Goal: Task Accomplishment & Management: Contribute content

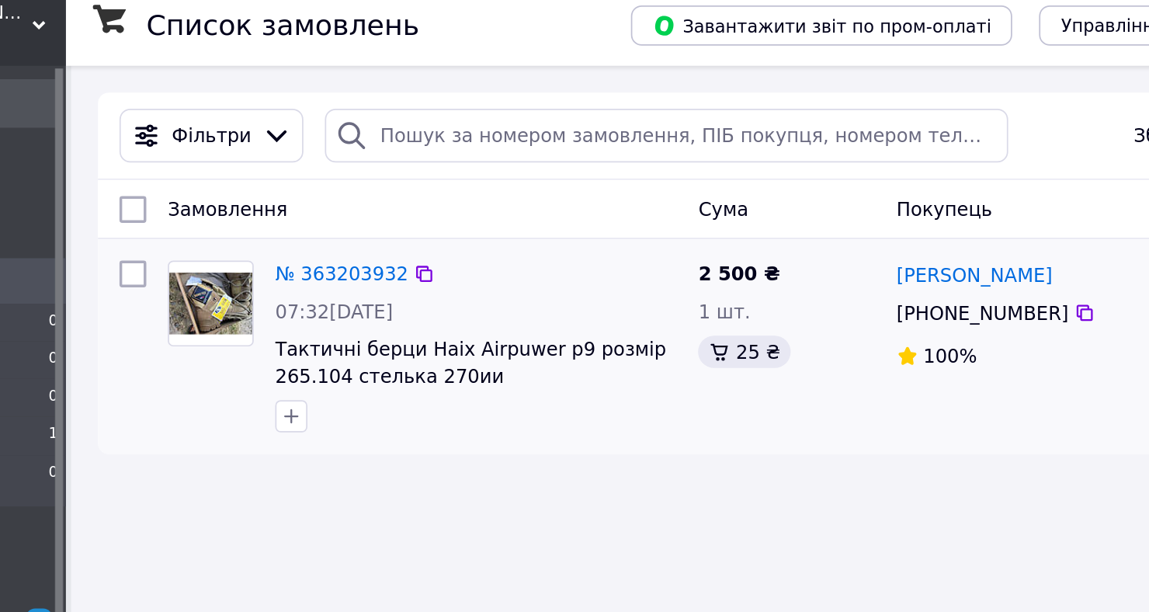
click at [229, 166] on input "checkbox" at bounding box center [225, 167] width 16 height 16
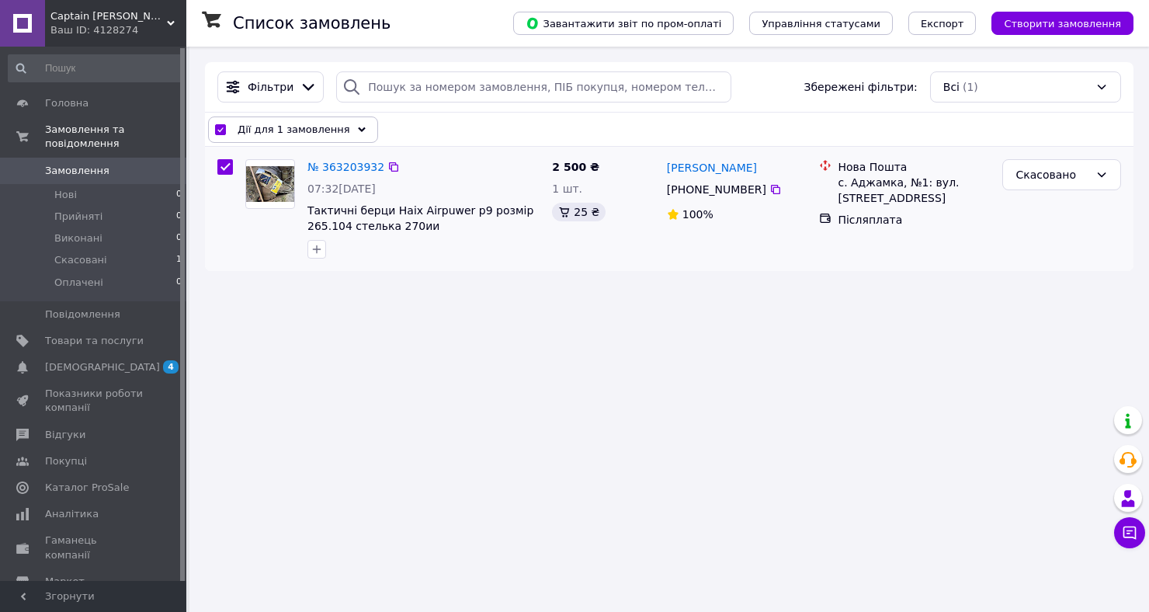
click at [220, 168] on input "checkbox" at bounding box center [225, 167] width 16 height 16
checkbox input "false"
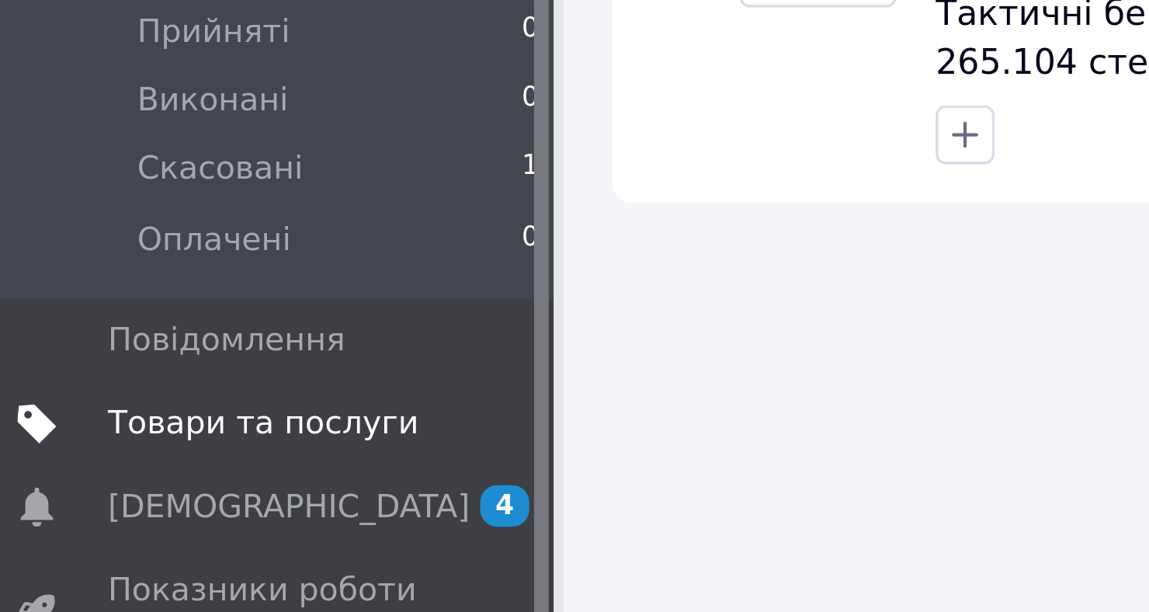
click at [61, 338] on span "Товари та послуги" at bounding box center [94, 341] width 99 height 14
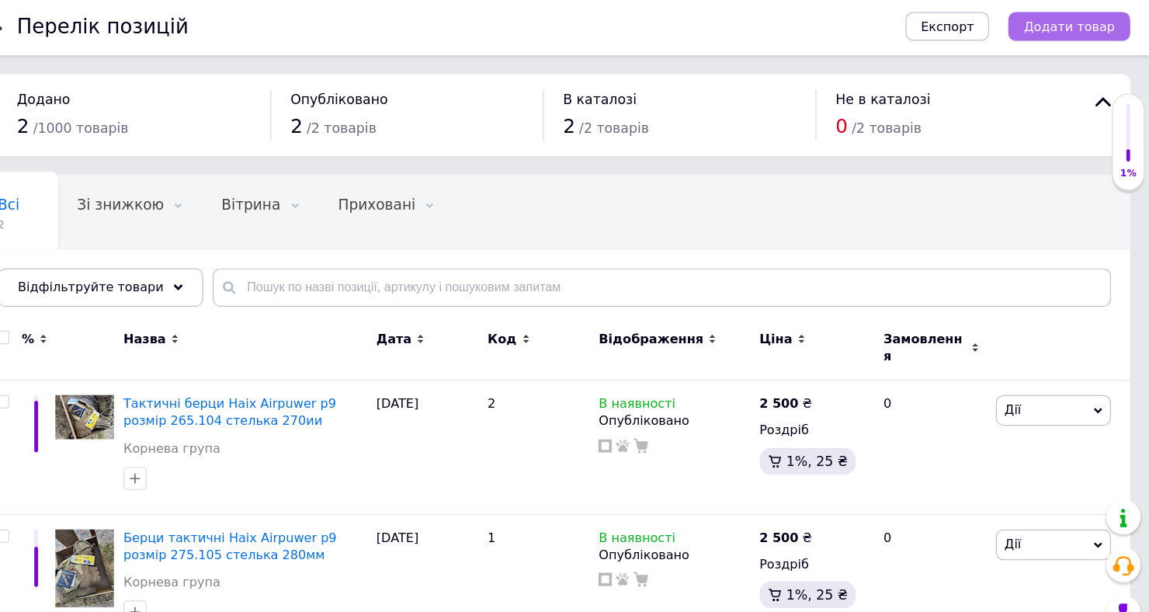
click at [1084, 18] on span "Додати товар" at bounding box center [1084, 24] width 74 height 12
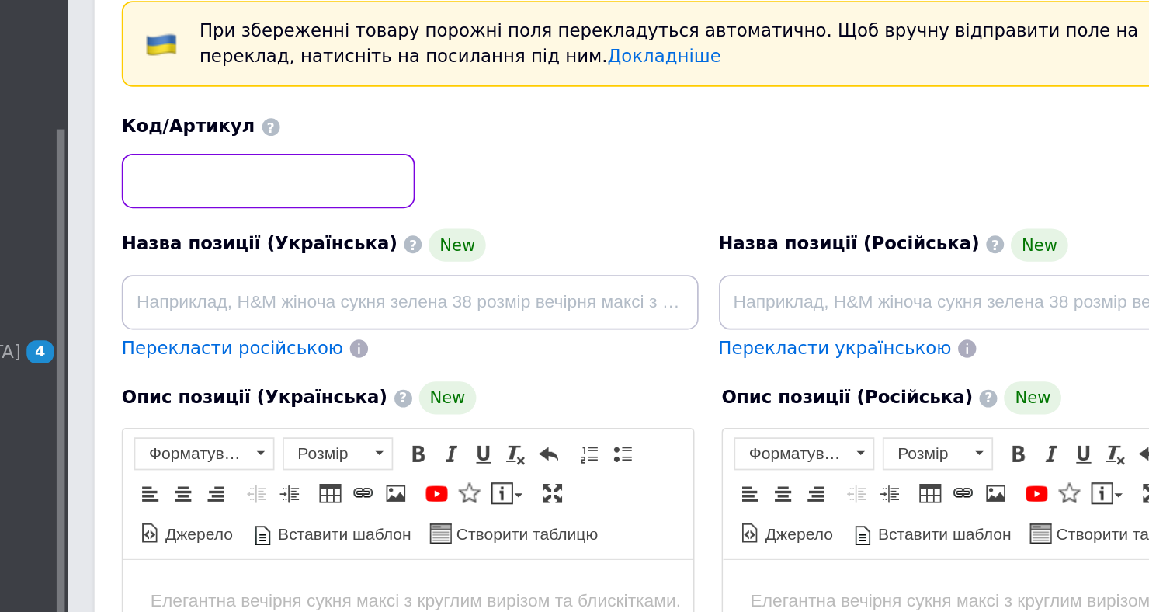
click at [232, 220] on input at bounding box center [300, 216] width 167 height 31
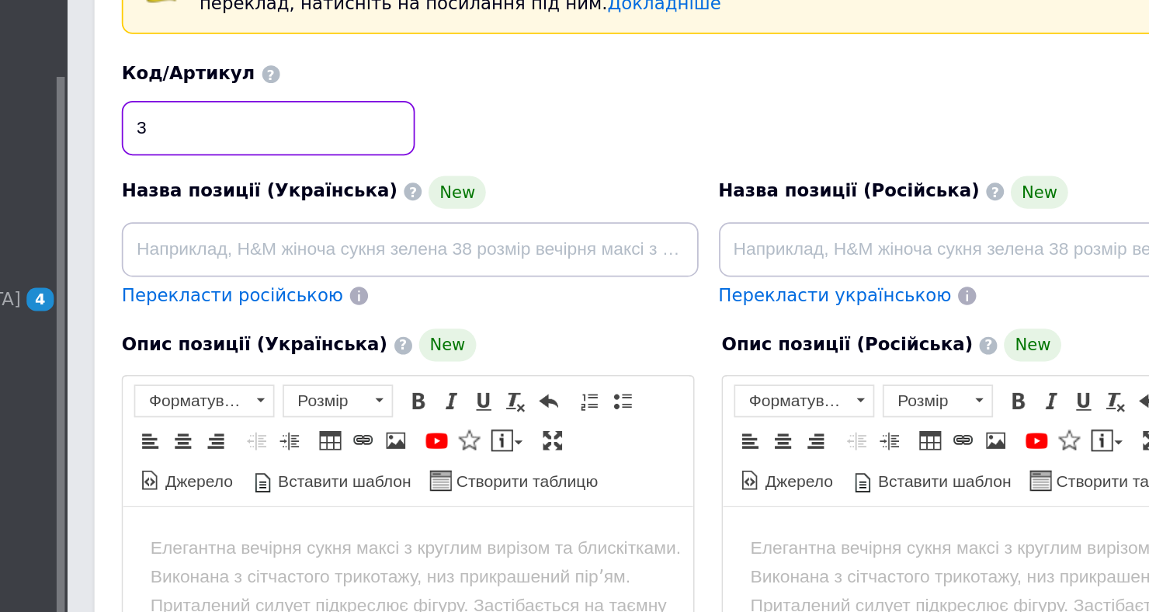
type input "3"
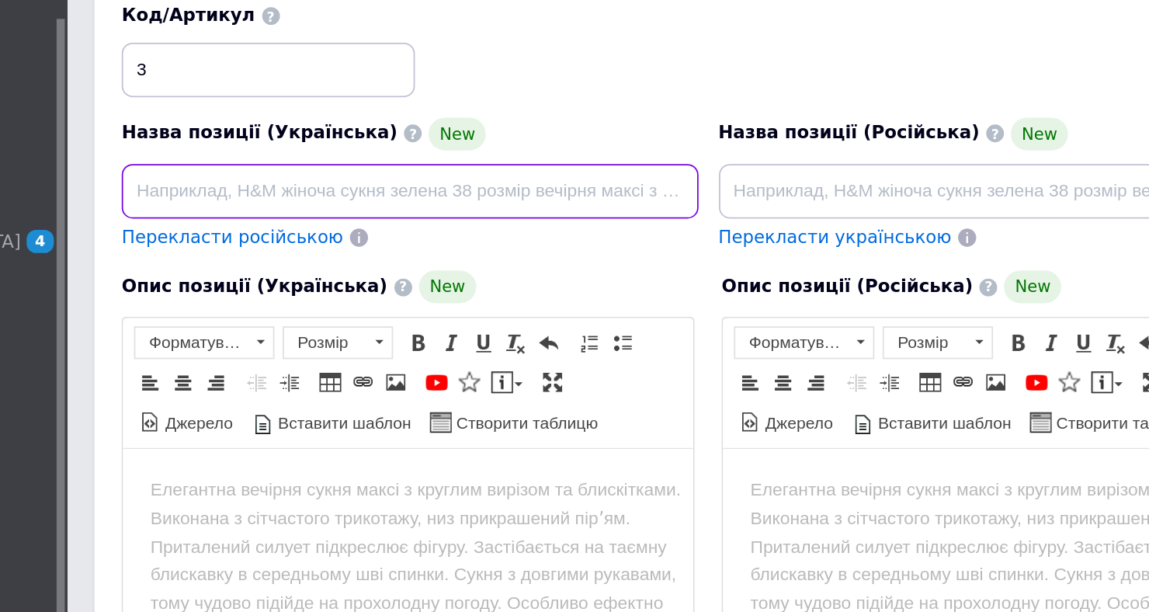
click at [245, 290] on input at bounding box center [381, 285] width 328 height 31
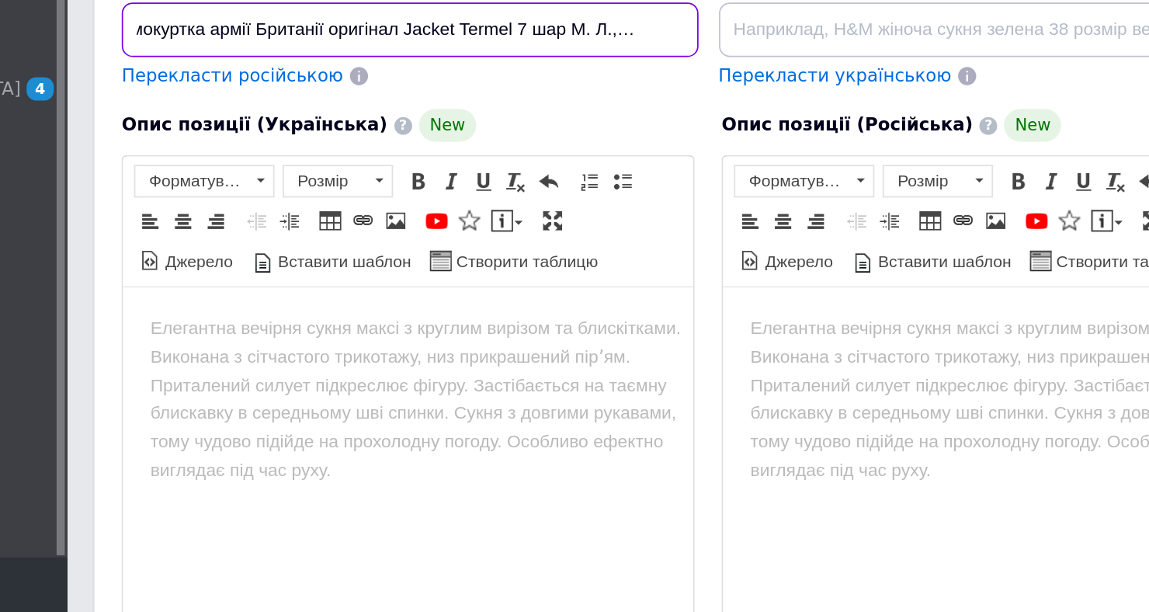
scroll to position [9, 0]
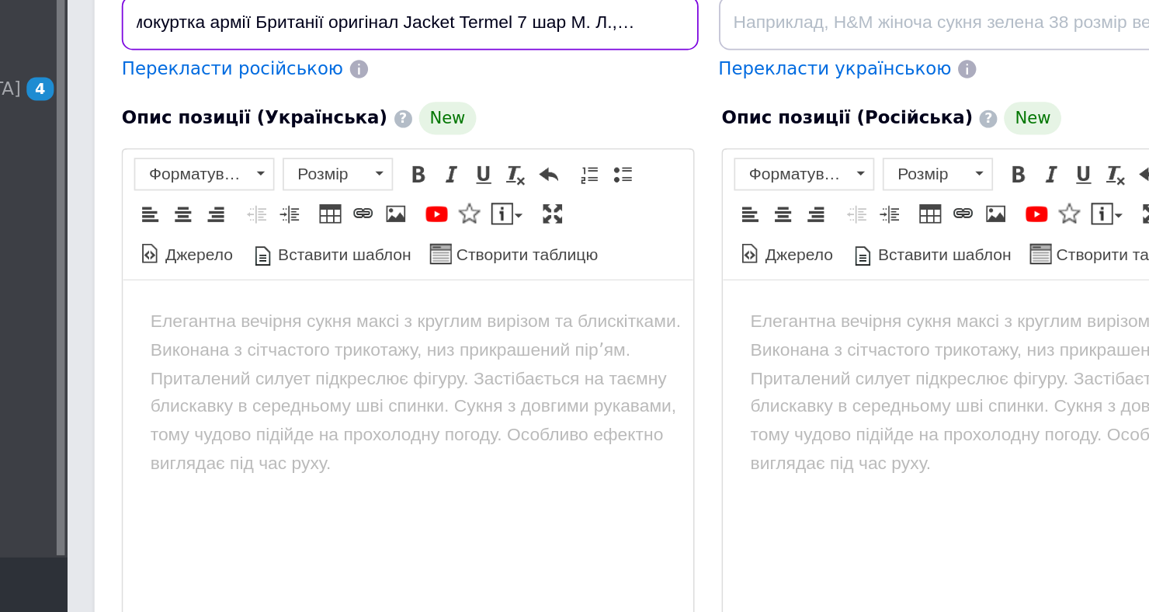
type input "Термокуртка армії Британії оригінал Jacket Termel 7 шар М. Л.,ХЛ..Ххл"
click at [164, 314] on html at bounding box center [285, 303] width 324 height 47
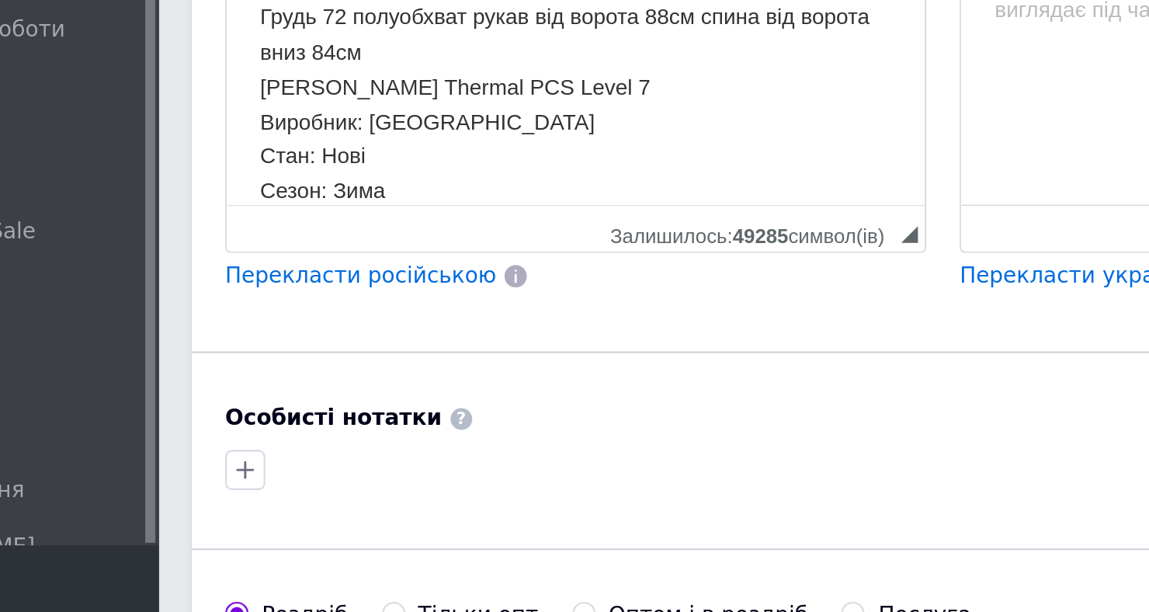
scroll to position [206, 0]
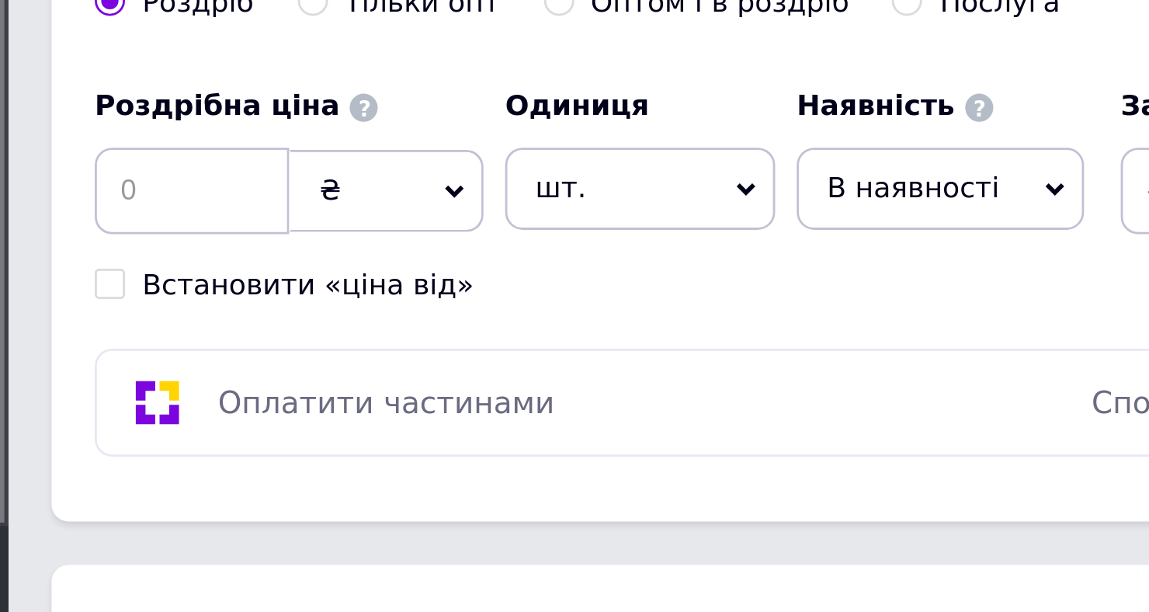
scroll to position [426, 0]
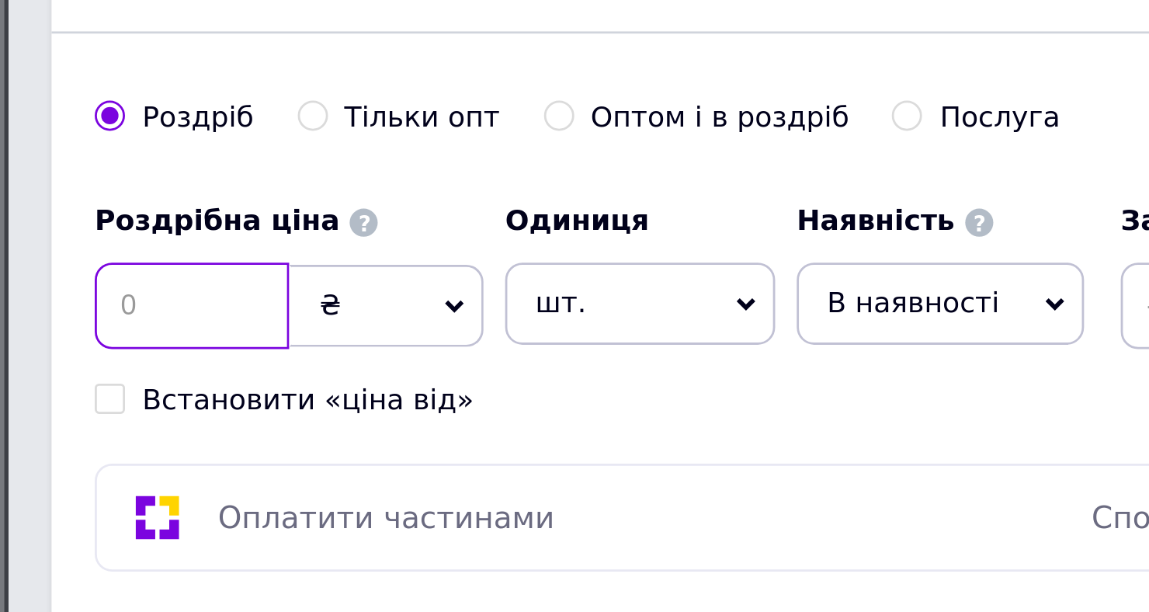
click at [238, 460] on input at bounding box center [252, 458] width 70 height 31
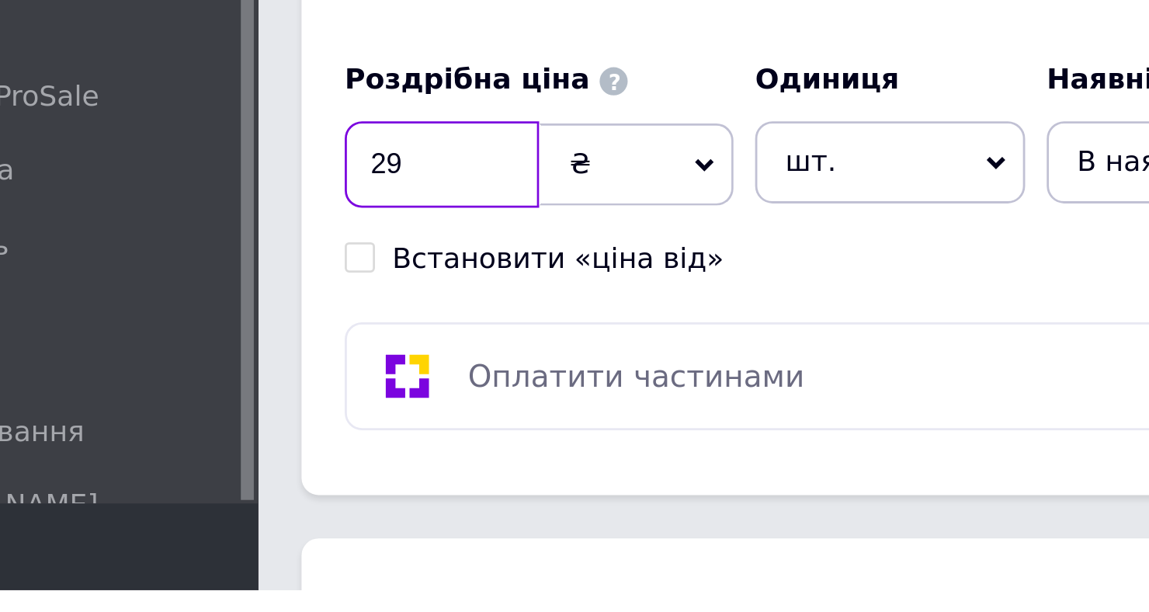
type input "2"
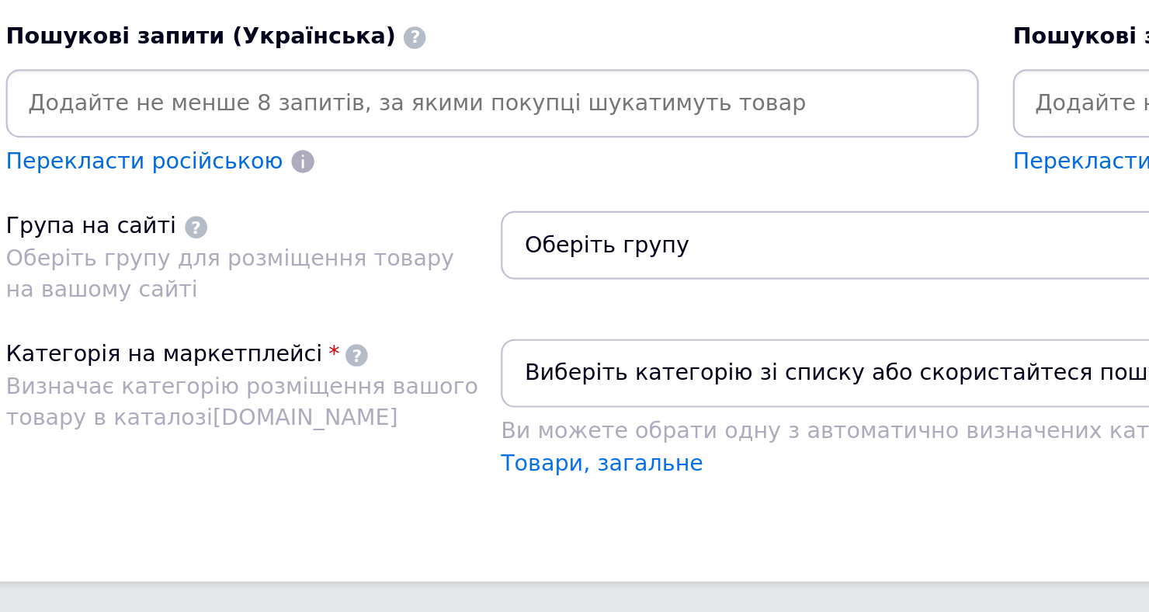
scroll to position [719, 0]
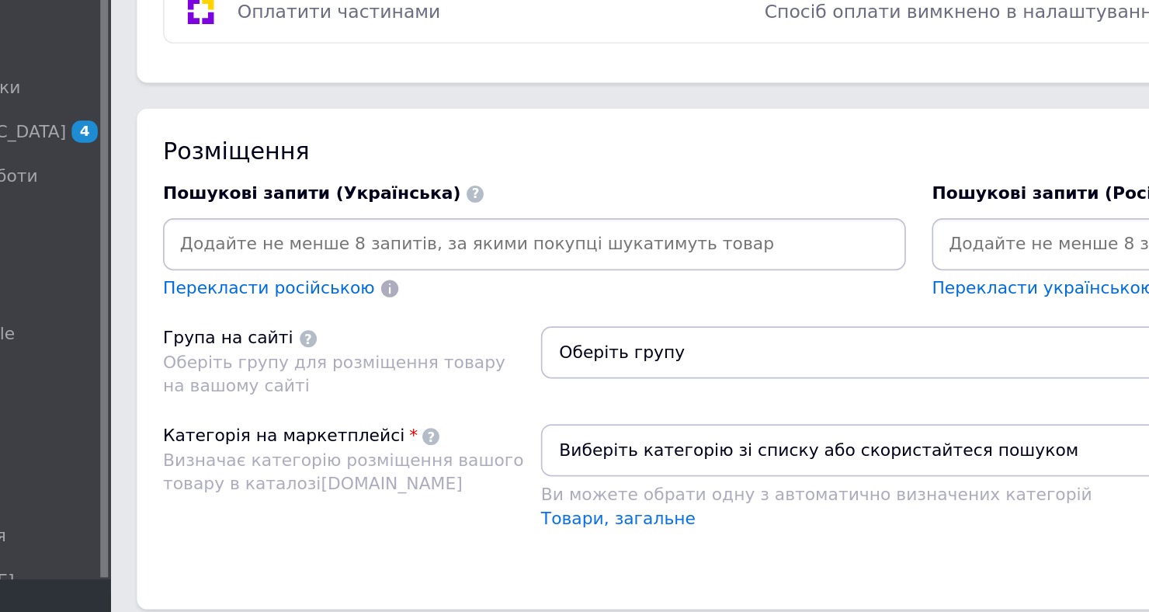
type input "3290"
click at [252, 376] on input at bounding box center [438, 381] width 436 height 23
click at [243, 380] on input at bounding box center [438, 381] width 436 height 23
click at [567, 383] on input "Термокуртка армії Британії оригінал Jacket Termel 7 шар М. Л.,ХЛ..Ххл" at bounding box center [438, 381] width 436 height 23
type input "Термокуртка армії Британії оригінал Jacket Termel 7 шар М. Л.,Х"
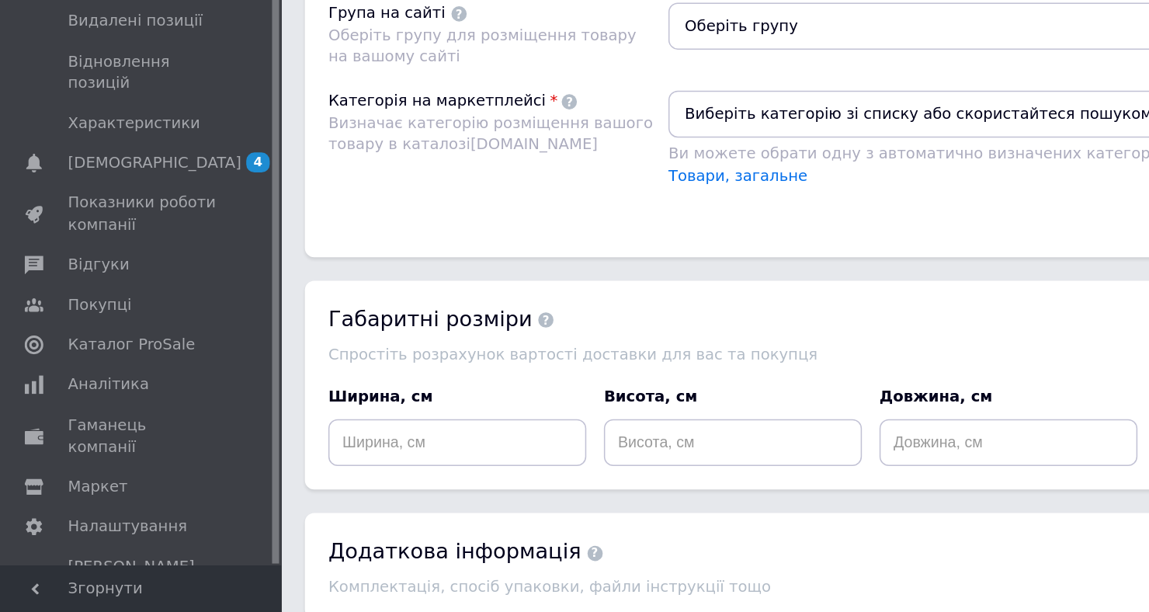
scroll to position [1007, 0]
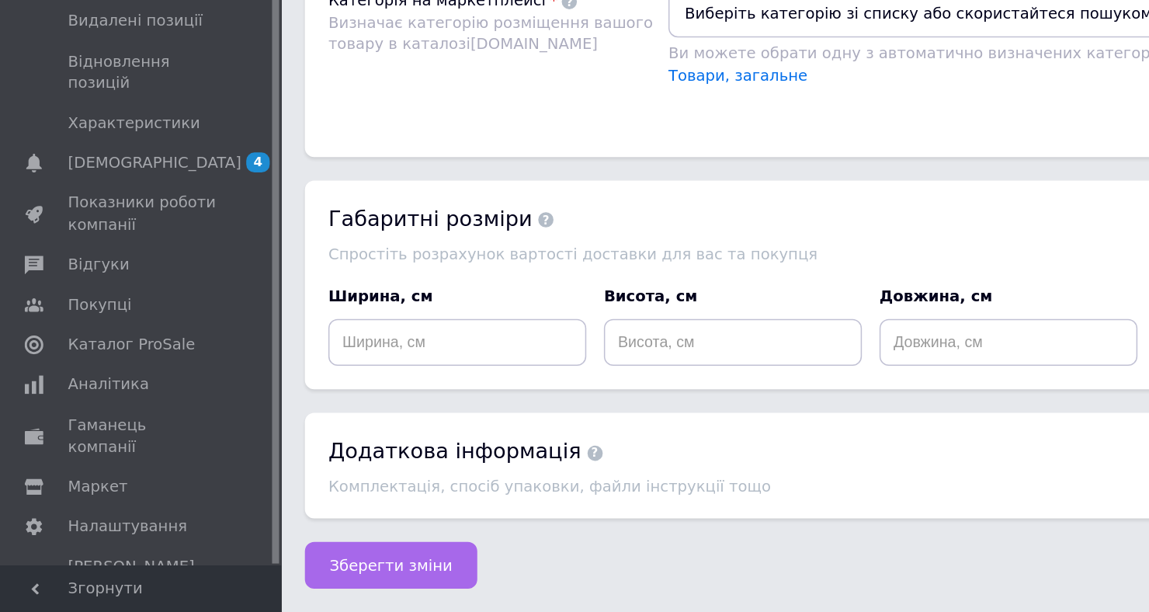
type input "Термокуртка армії Британії оригінал Jacket Termel 7 шар . Термокуртка 7 левеп.Т…"
click at [249, 583] on span "Зберегти зміни" at bounding box center [259, 581] width 82 height 12
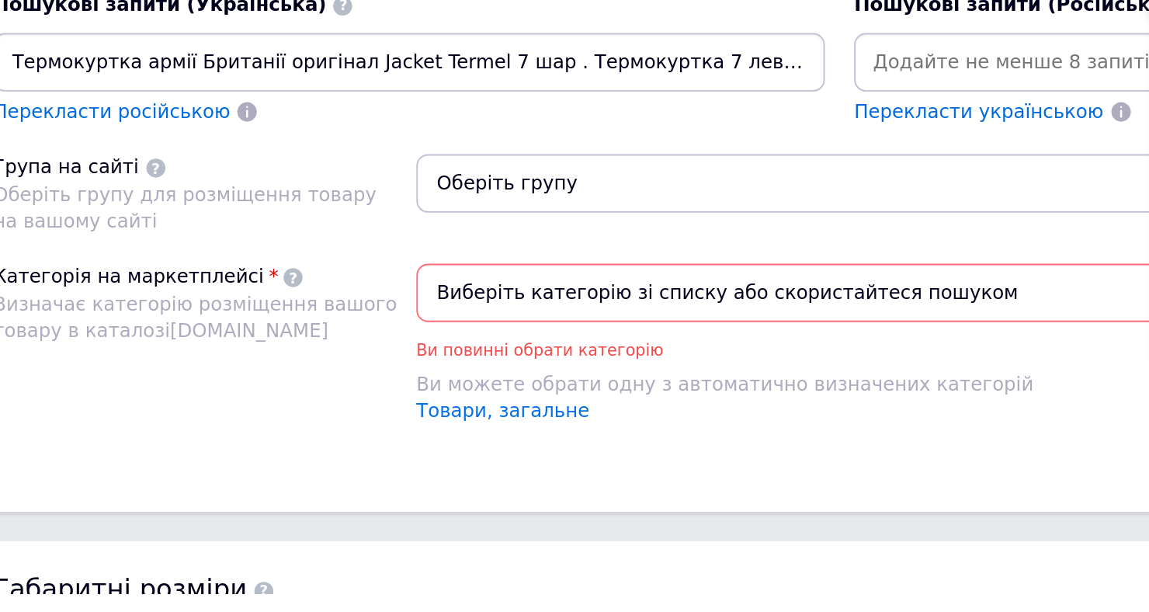
scroll to position [141, 0]
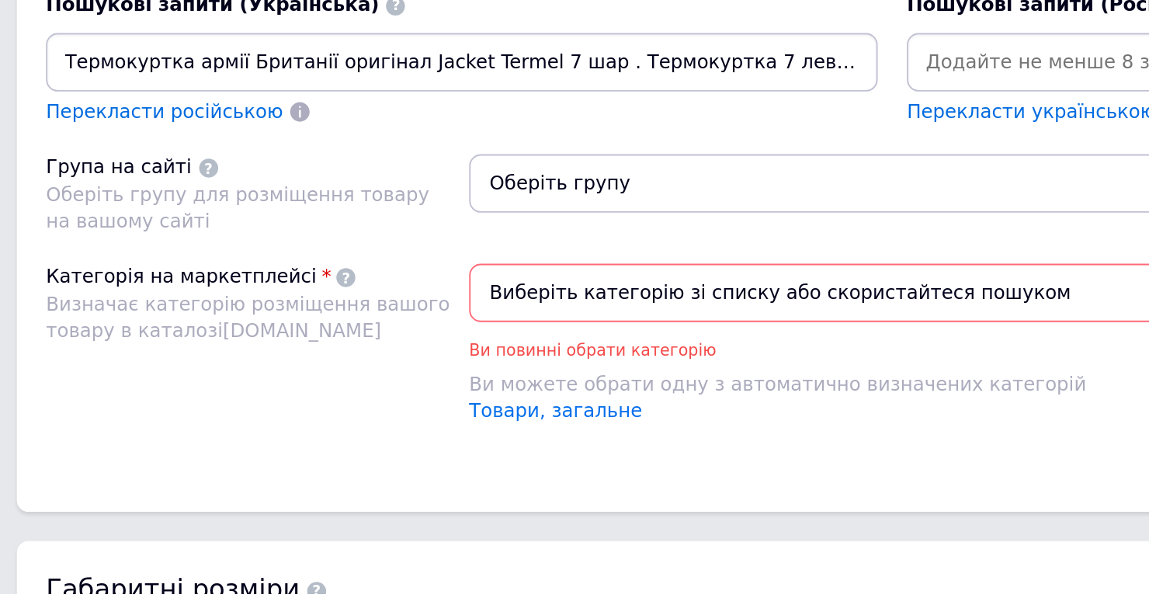
click at [573, 452] on span "Виберіть категорію зі списку або скористайтеся пошуком" at bounding box center [779, 451] width 675 height 31
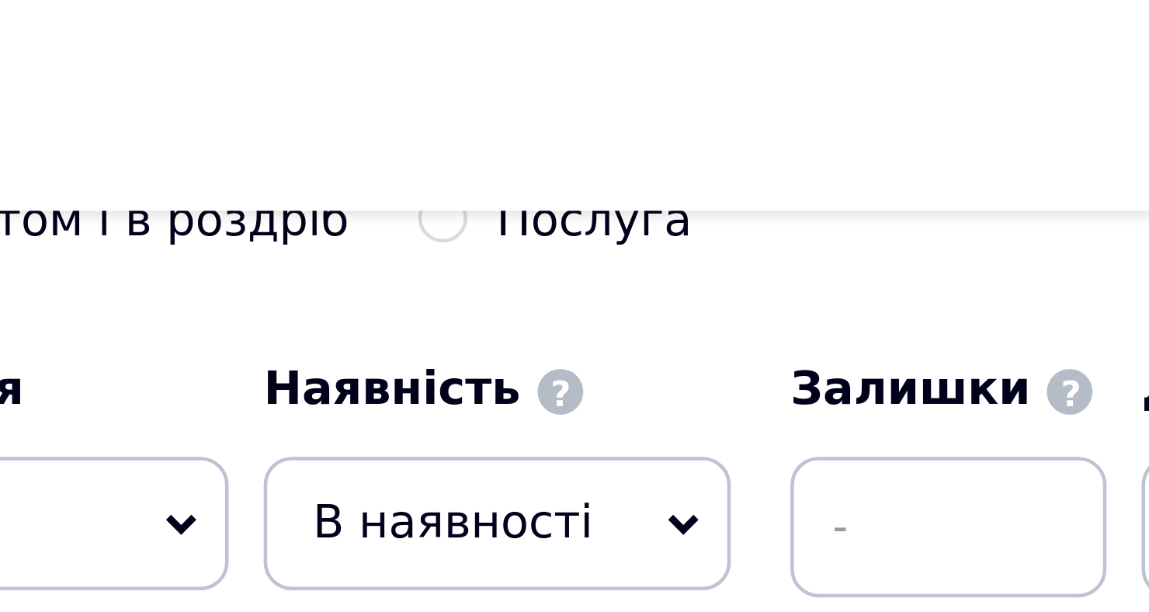
scroll to position [744, 0]
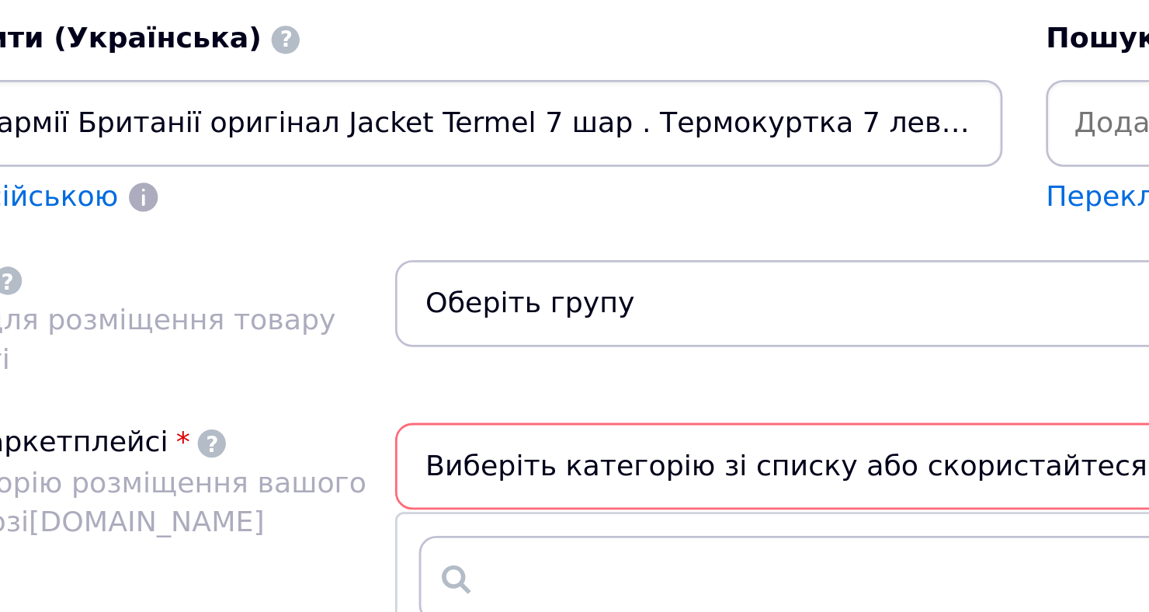
click at [549, 478] on span "Виберіть категорію зі списку або скористайтеся пошуком" at bounding box center [779, 478] width 675 height 31
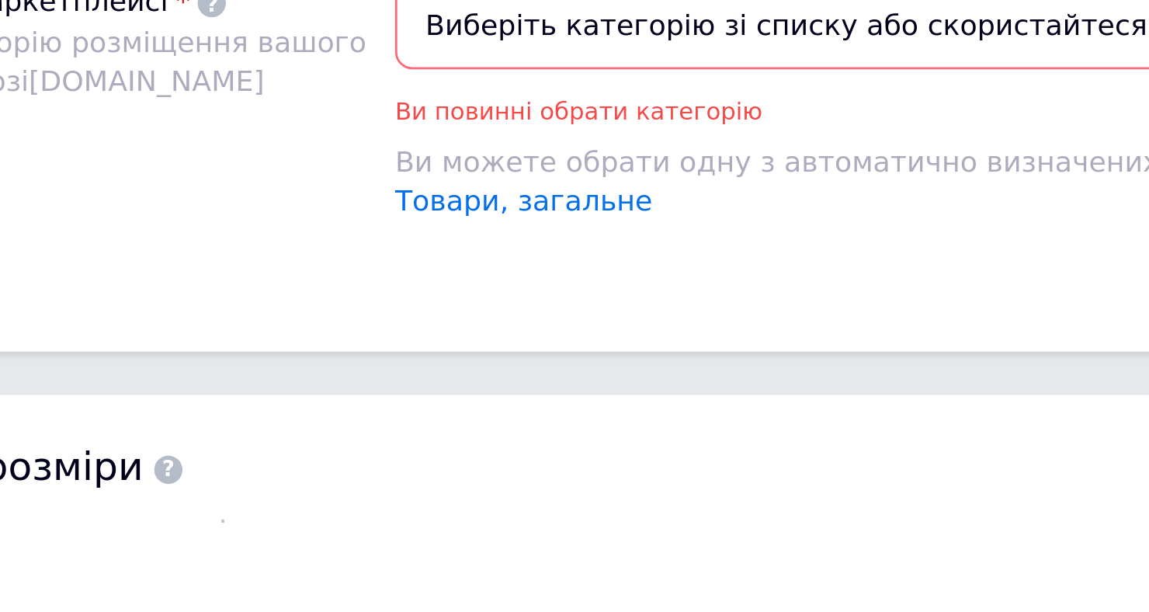
scroll to position [793, 0]
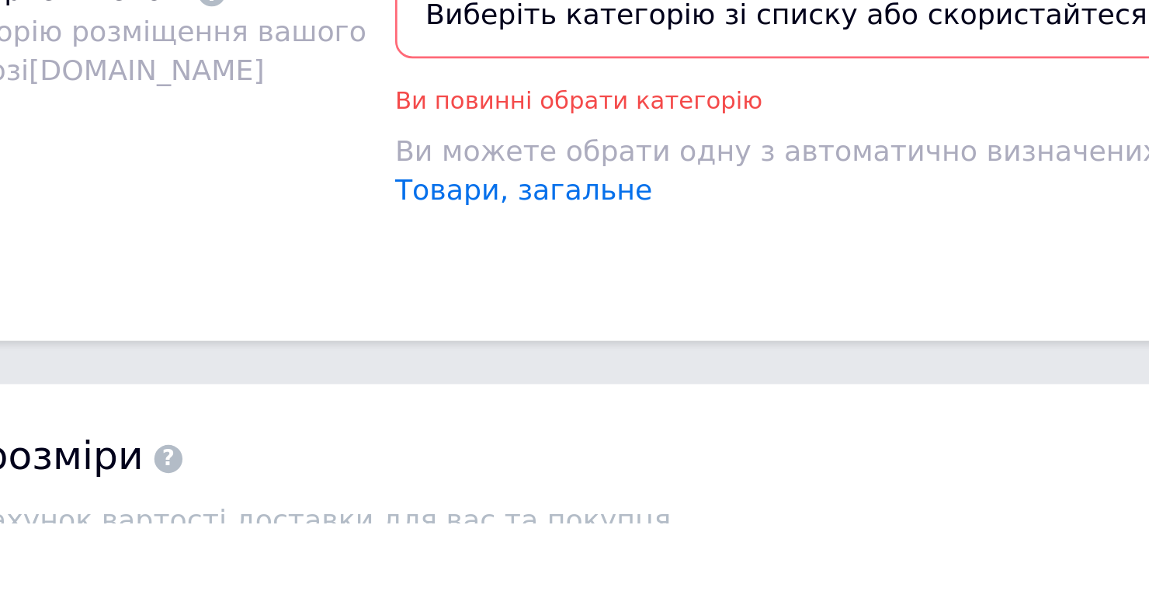
click at [555, 433] on span "Виберіть категорію зі списку або скористайтеся пошуком" at bounding box center [779, 430] width 675 height 31
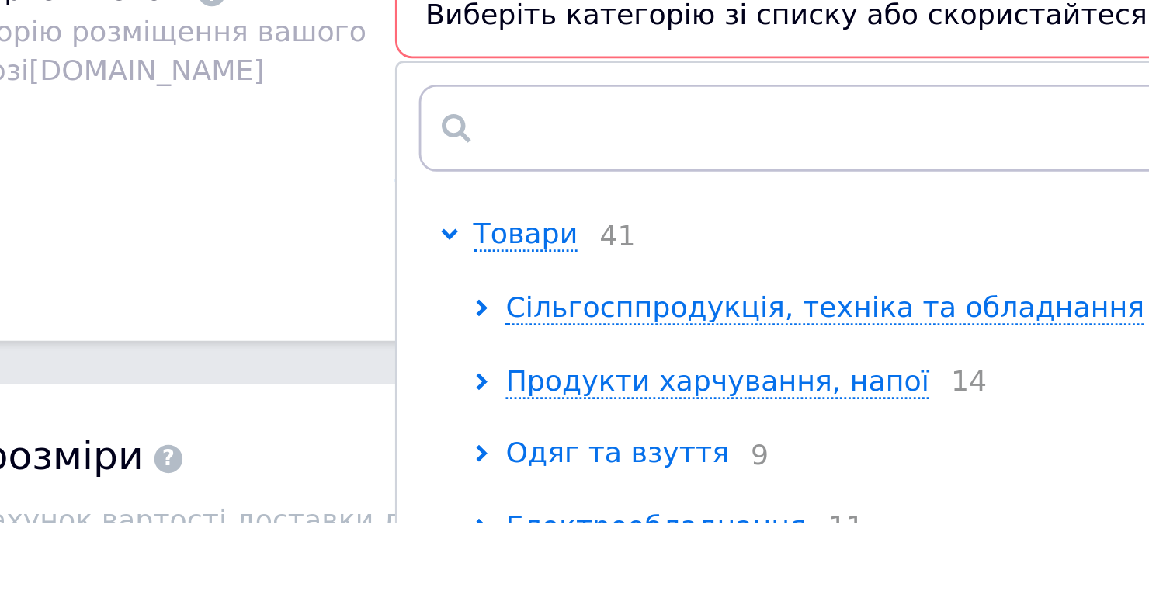
click at [542, 585] on span "Одяг та взуття" at bounding box center [522, 587] width 80 height 12
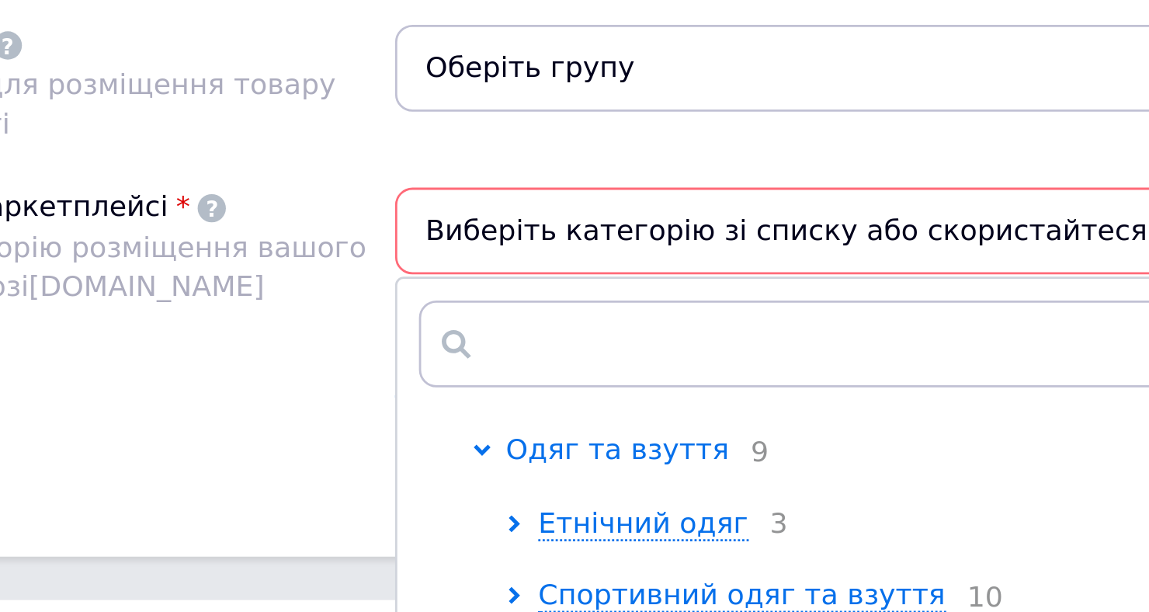
scroll to position [73, 0]
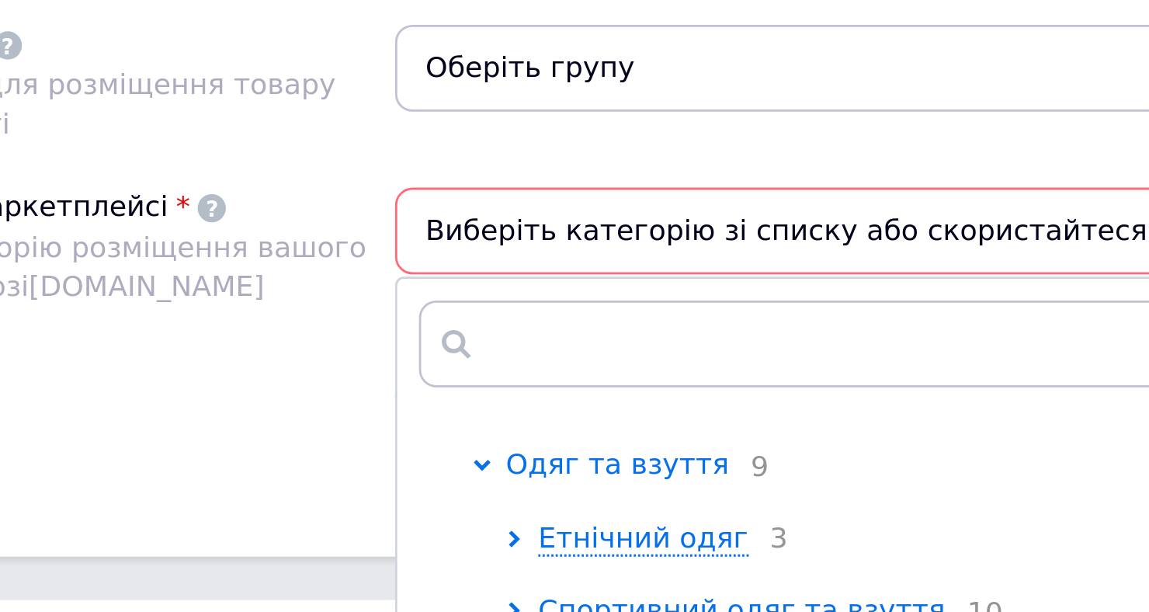
click at [531, 453] on span "Одяг та взуття" at bounding box center [522, 450] width 80 height 12
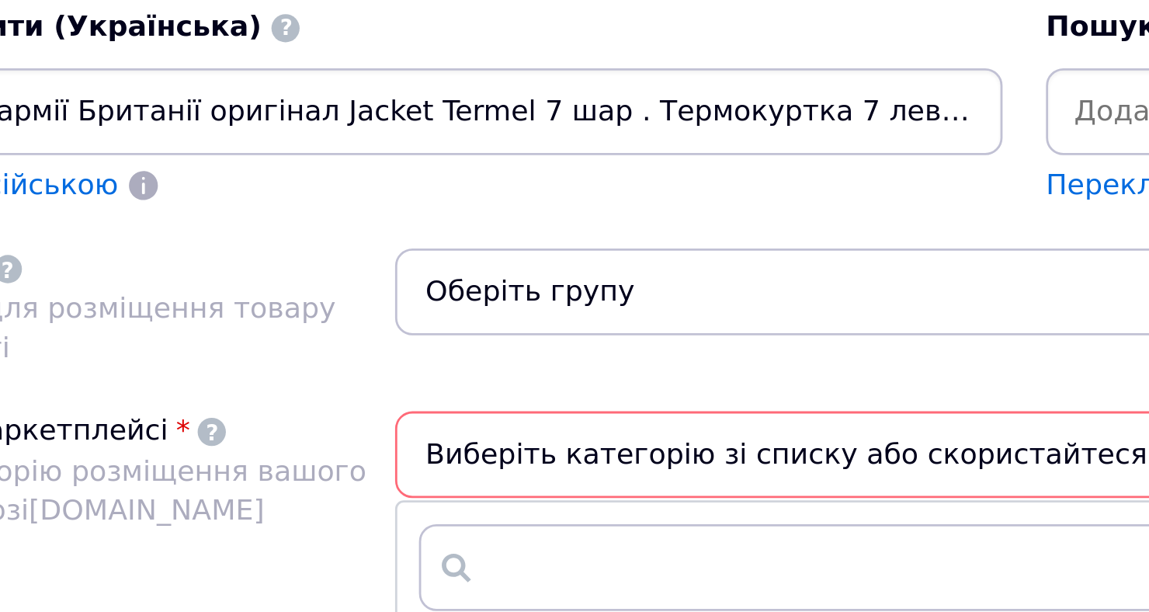
click at [546, 310] on span "Оберіть групу" at bounding box center [779, 308] width 675 height 31
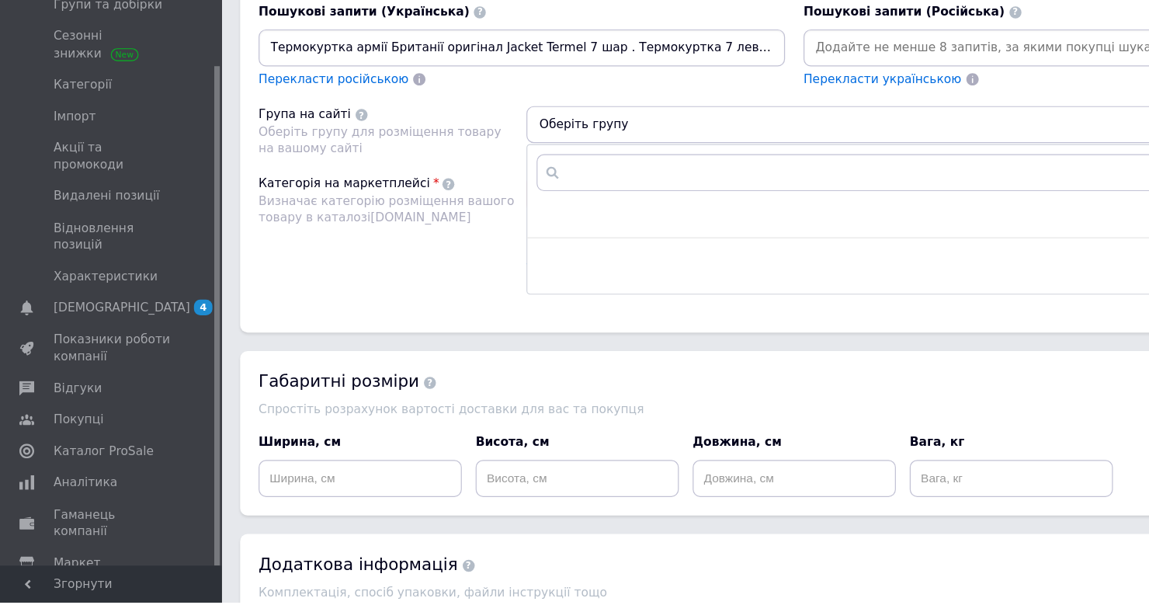
scroll to position [979, 0]
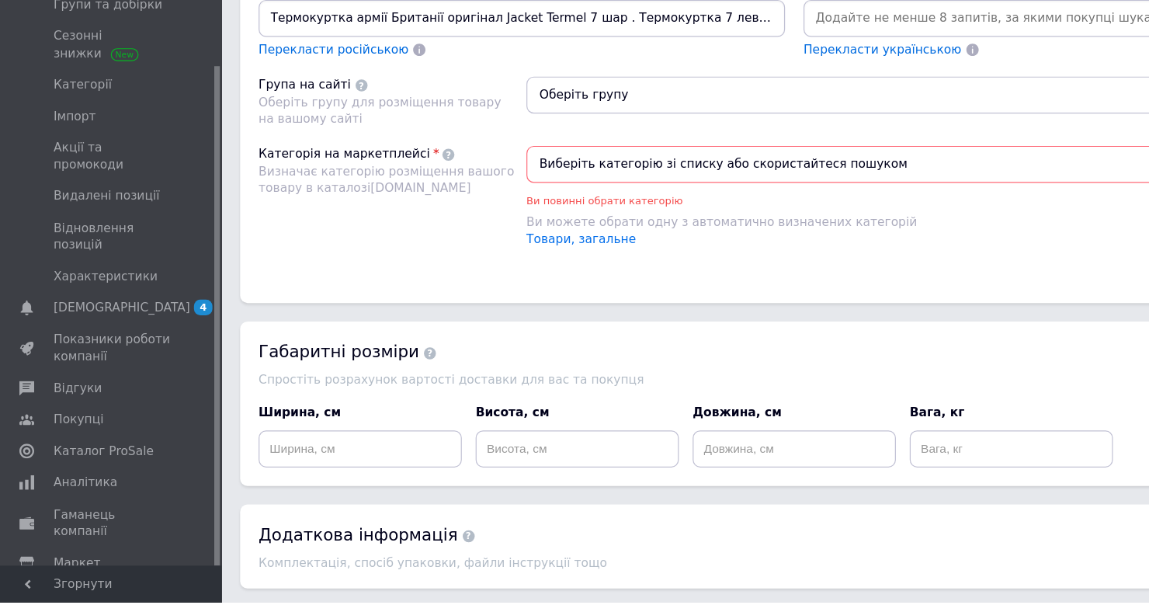
scroll to position [976, 0]
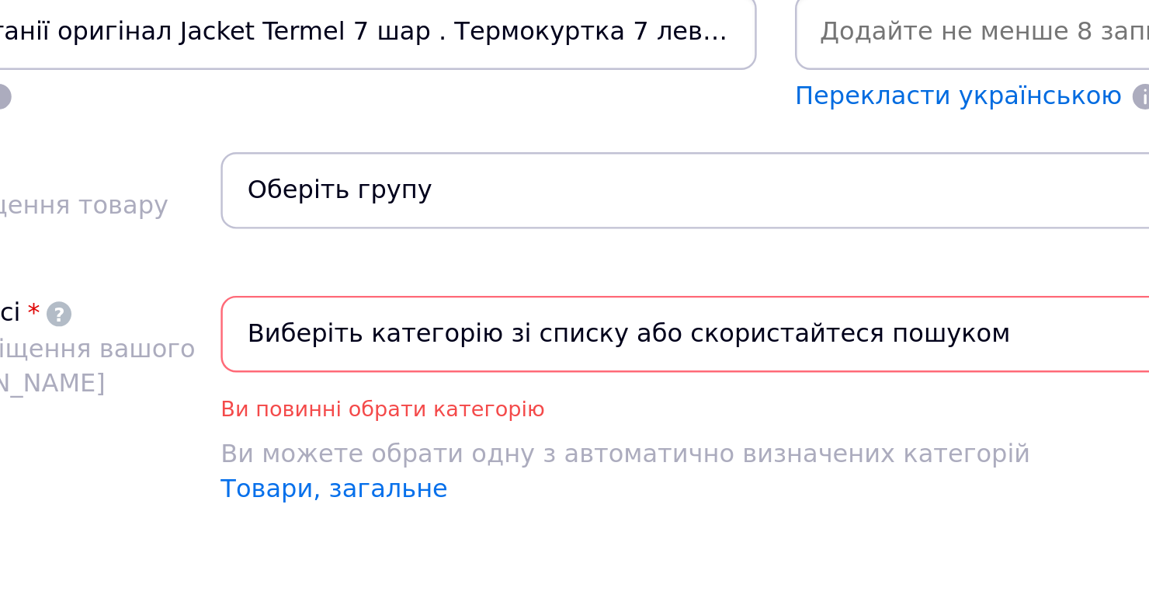
click at [678, 254] on span "Виберіть категорію зі списку або скористайтеся пошуком" at bounding box center [779, 246] width 675 height 31
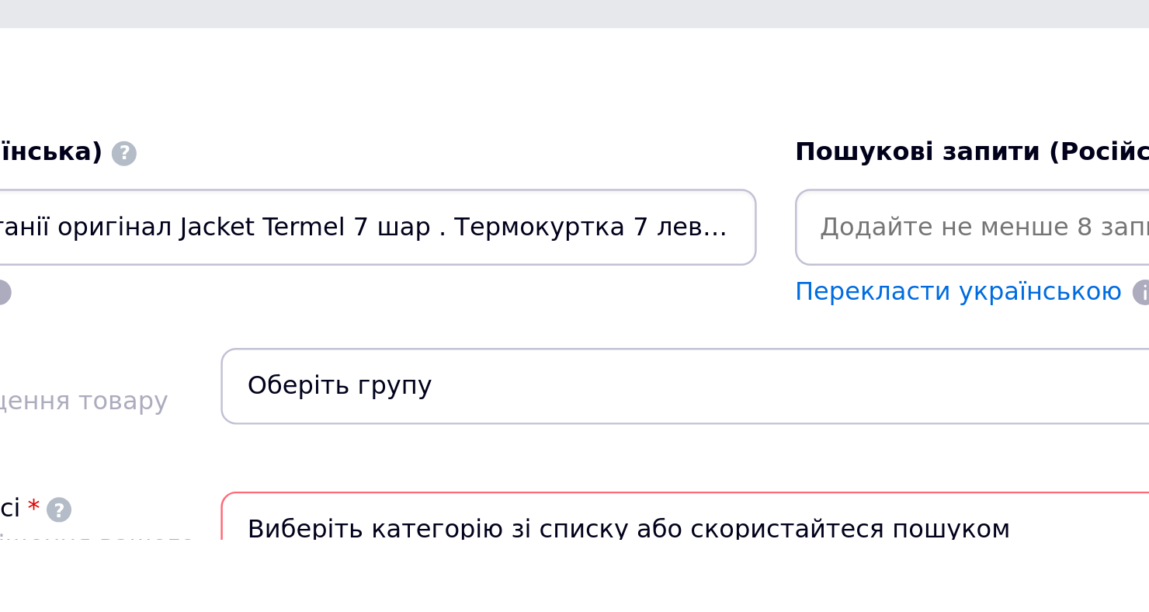
scroll to position [618, 0]
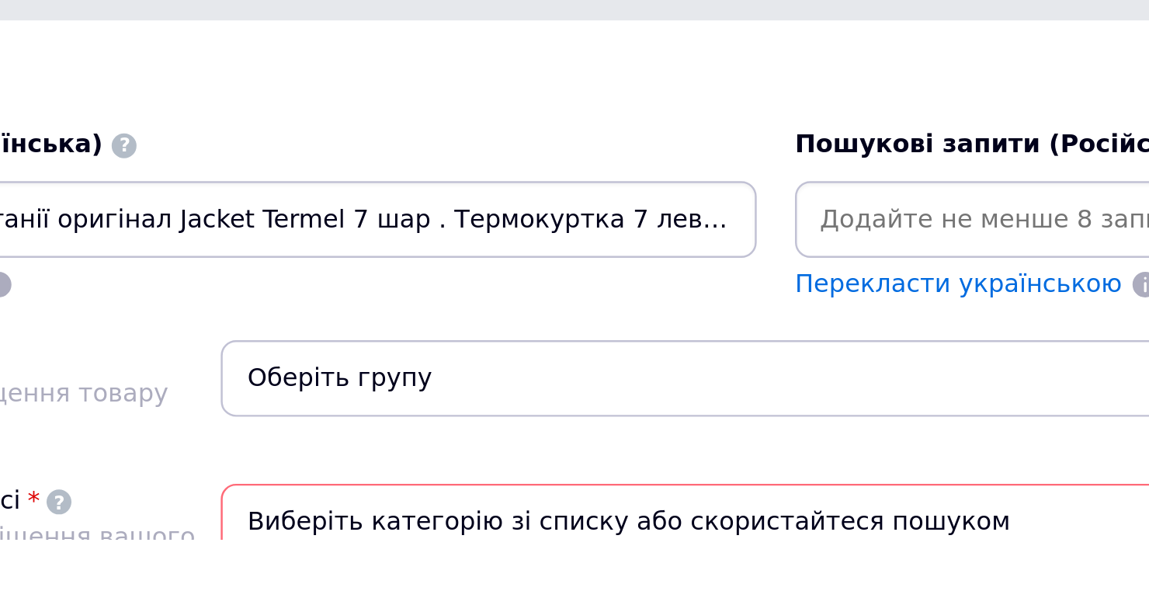
click at [692, 605] on span "Виберіть категорію зі списку або скористайтеся пошуком" at bounding box center [779, 604] width 675 height 31
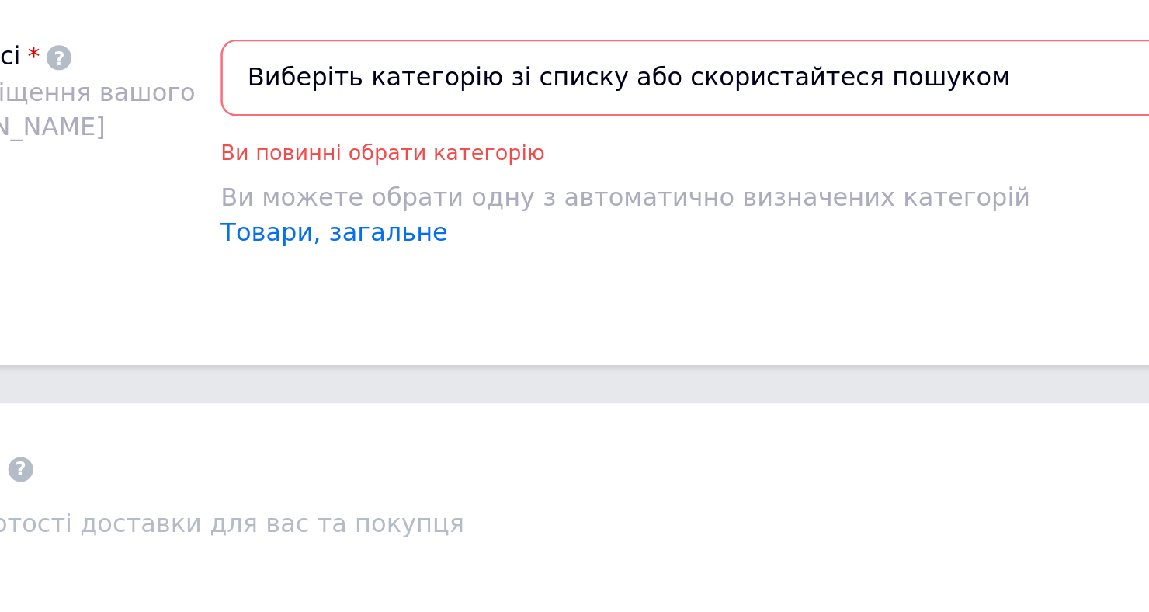
scroll to position [799, 0]
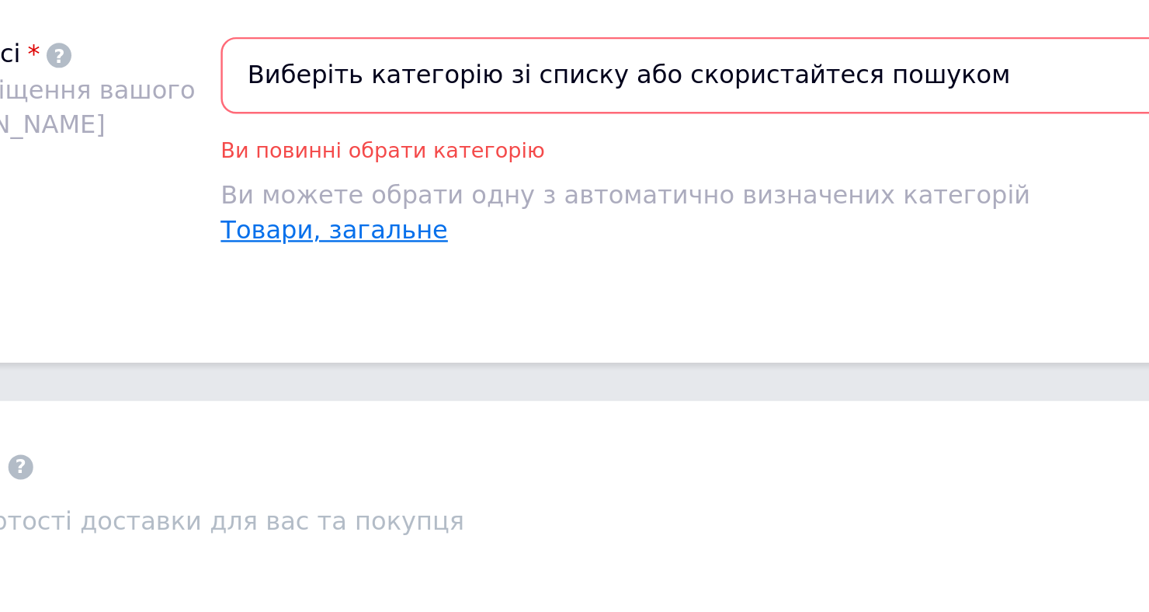
click at [482, 485] on link "Товари, загальне" at bounding box center [488, 487] width 92 height 12
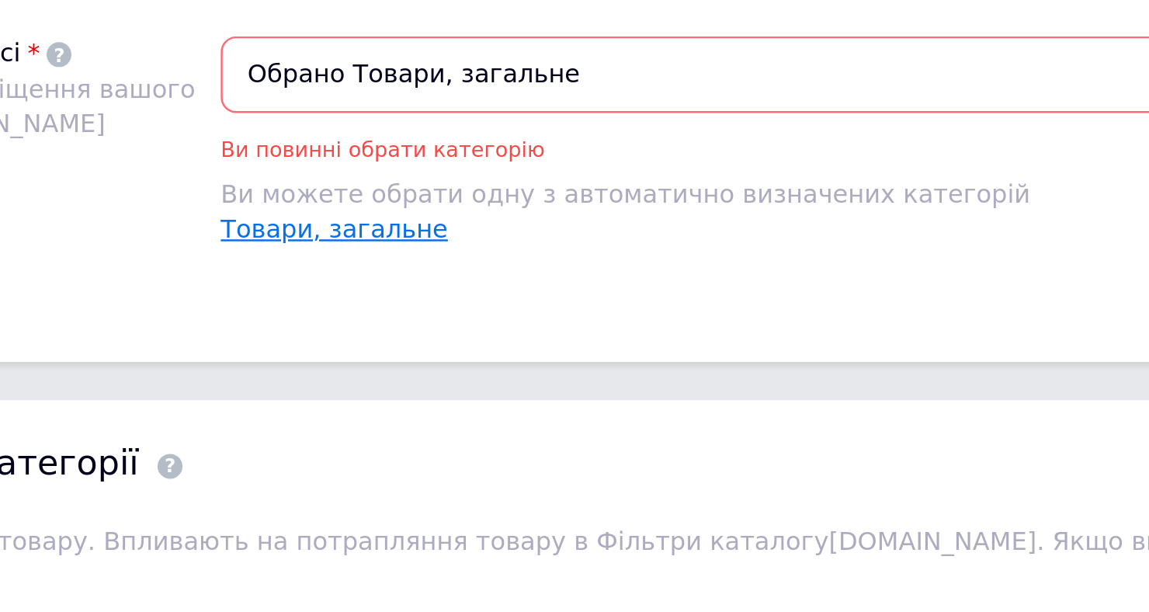
scroll to position [190, 0]
click at [581, 309] on span "Обрано Товари, загальне" at bounding box center [779, 309] width 675 height 31
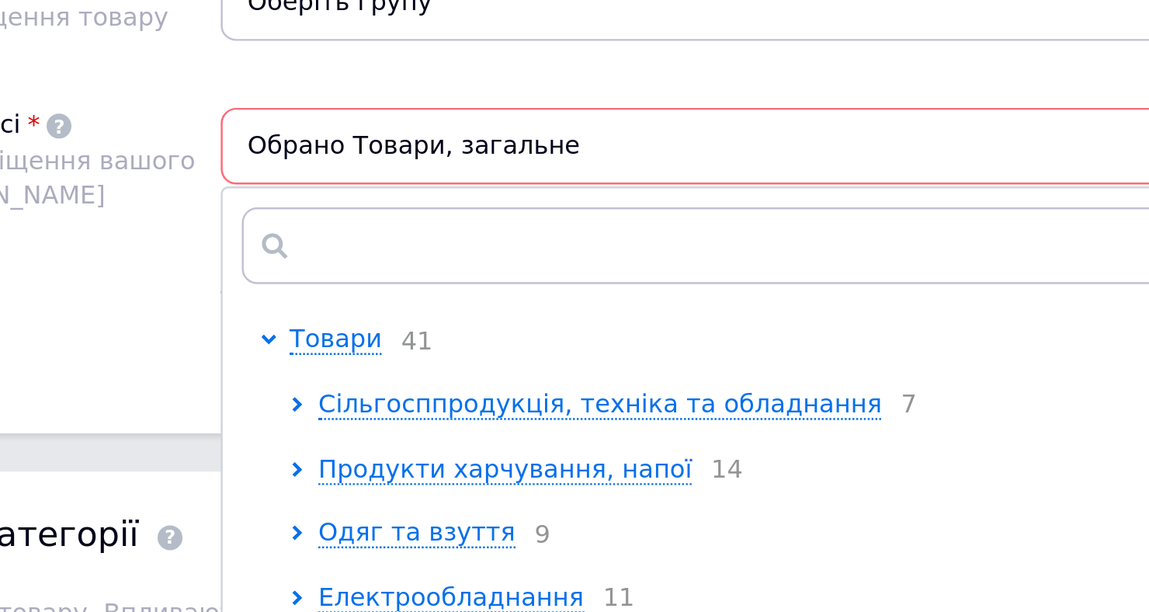
scroll to position [141, 0]
click at [577, 314] on span "Обрано Товари, загальне" at bounding box center [779, 309] width 675 height 31
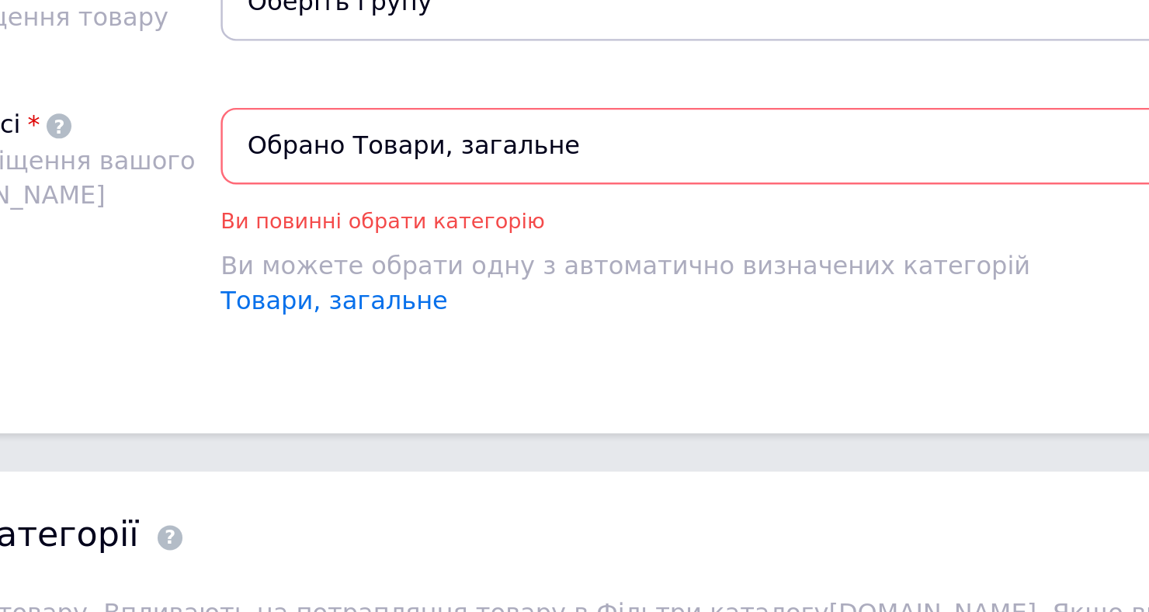
click at [585, 317] on span "Обрано Товари, загальне" at bounding box center [779, 309] width 675 height 31
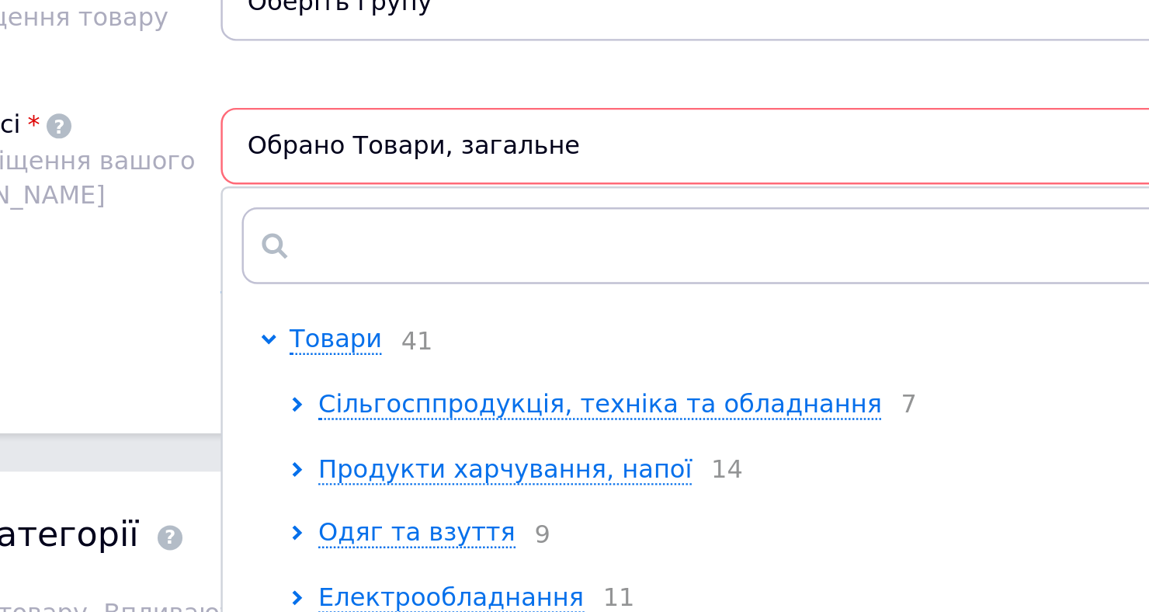
click at [603, 311] on span "Обрано Товари, загальне" at bounding box center [779, 309] width 675 height 31
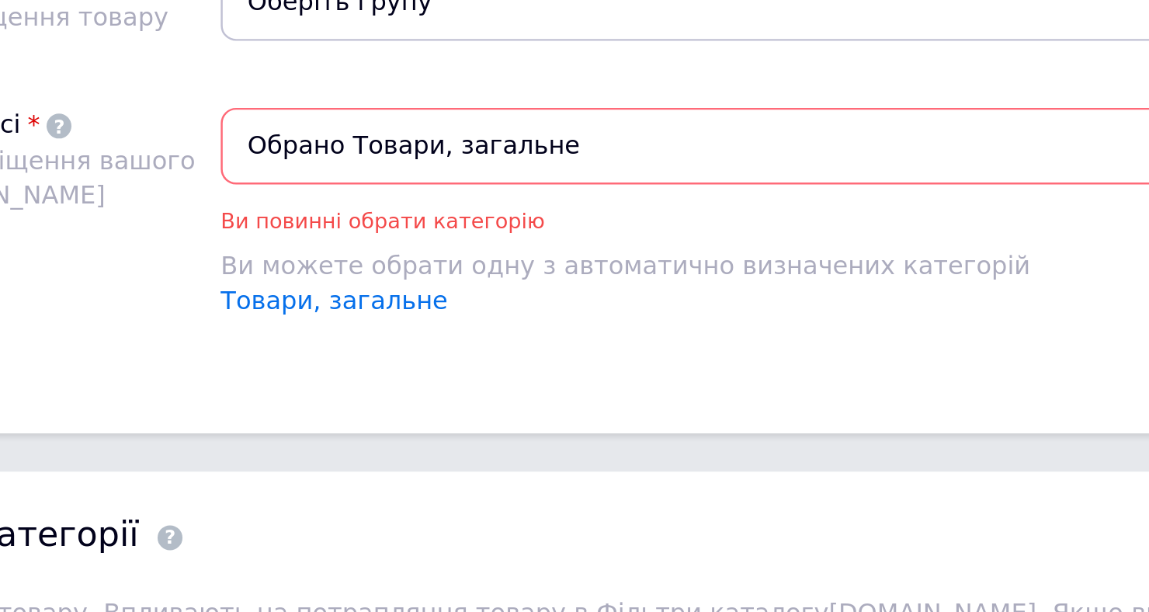
click at [611, 306] on span "Обрано Товари, загальне" at bounding box center [779, 309] width 675 height 31
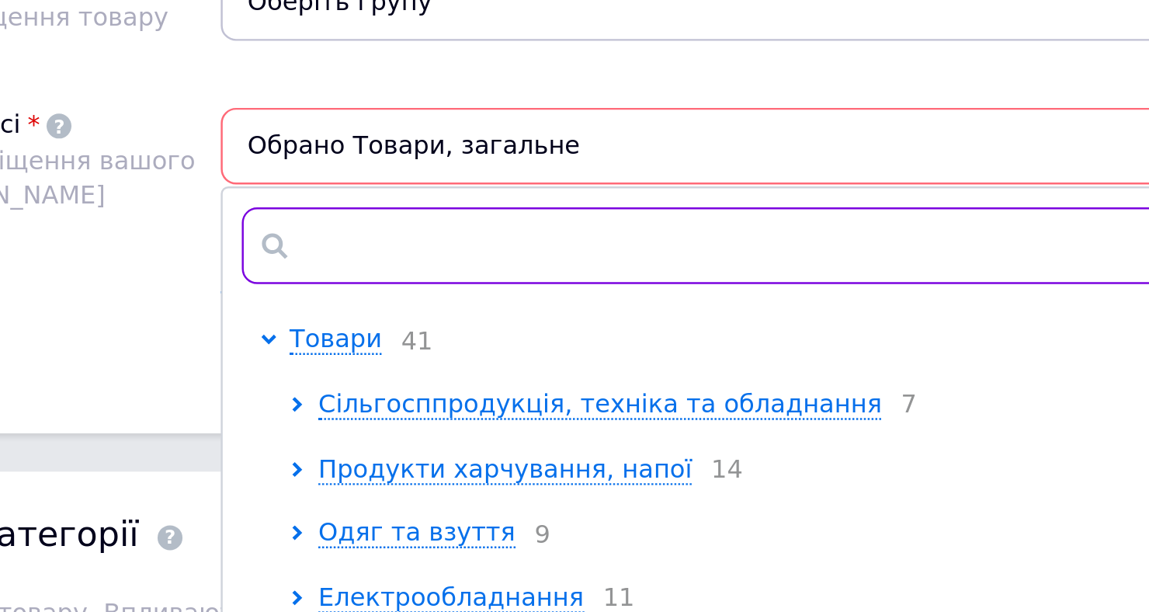
click at [570, 356] on input "text" at bounding box center [780, 350] width 658 height 31
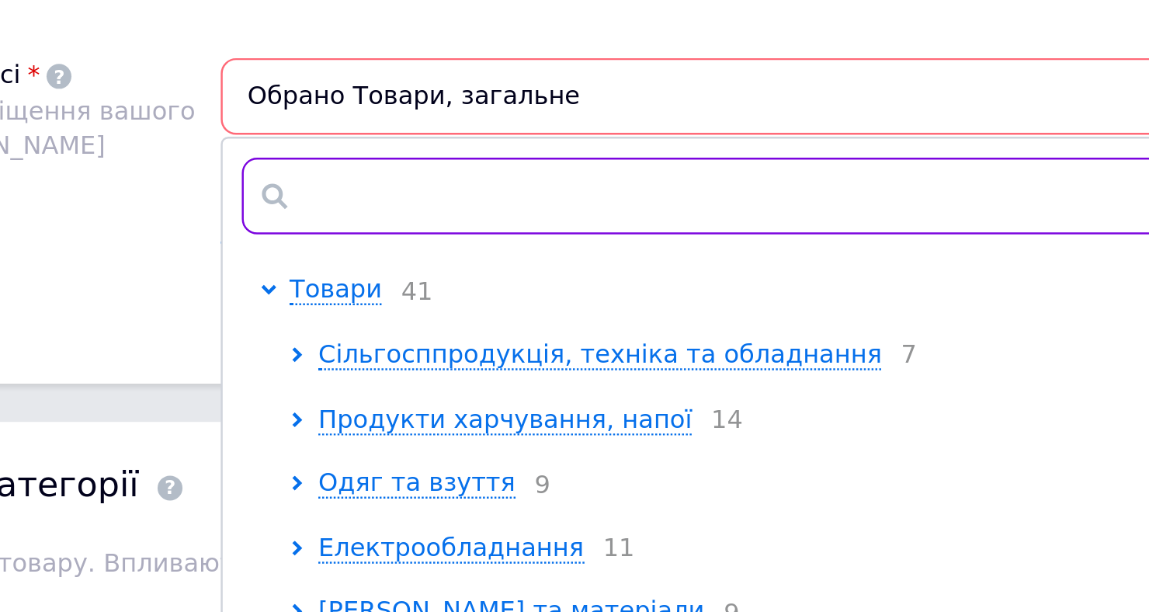
scroll to position [190, 0]
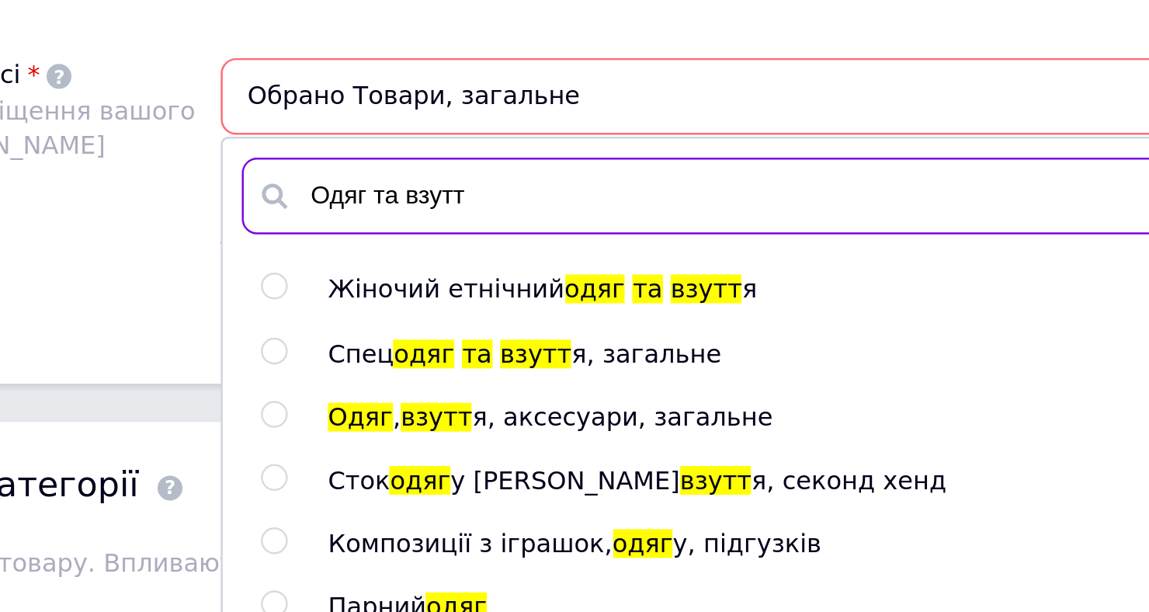
type input "Одяг та взуття"
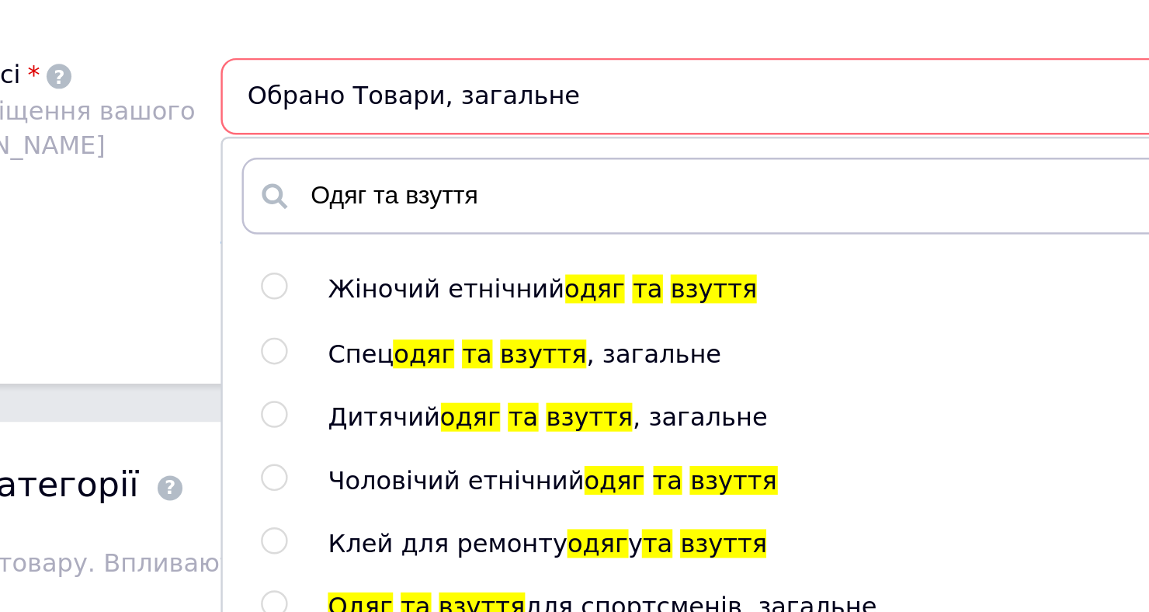
click at [408, 363] on div "Категорія на маркетплейсі Визначає категорію розміщення вашого товару в каталоз…" at bounding box center [329, 344] width 225 height 101
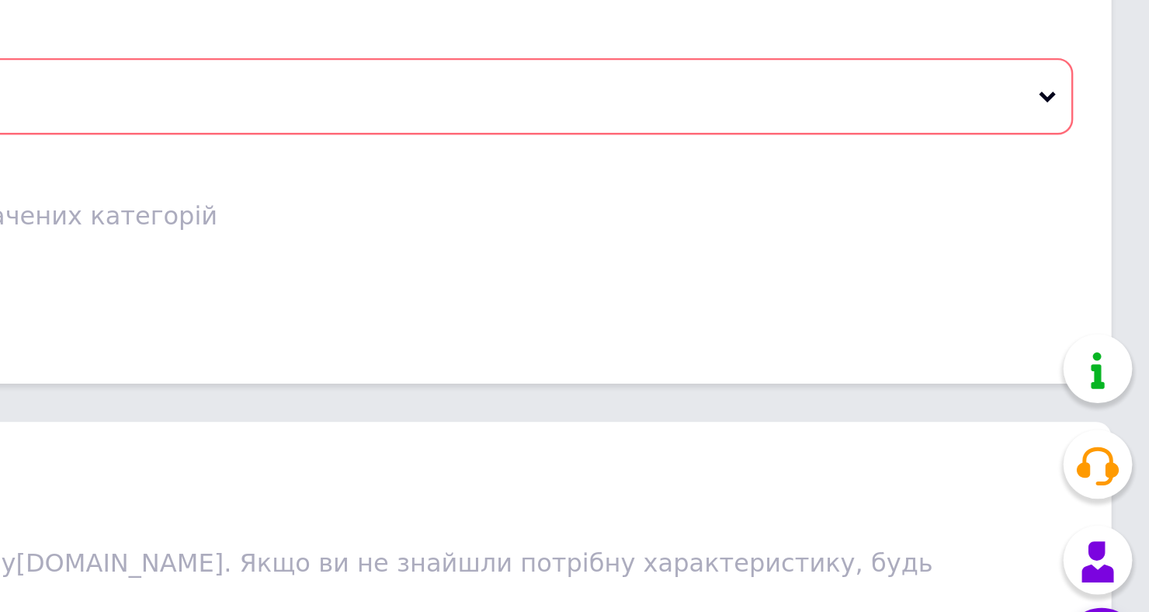
click at [1104, 314] on span "Обрано Товари, загальне" at bounding box center [779, 309] width 675 height 31
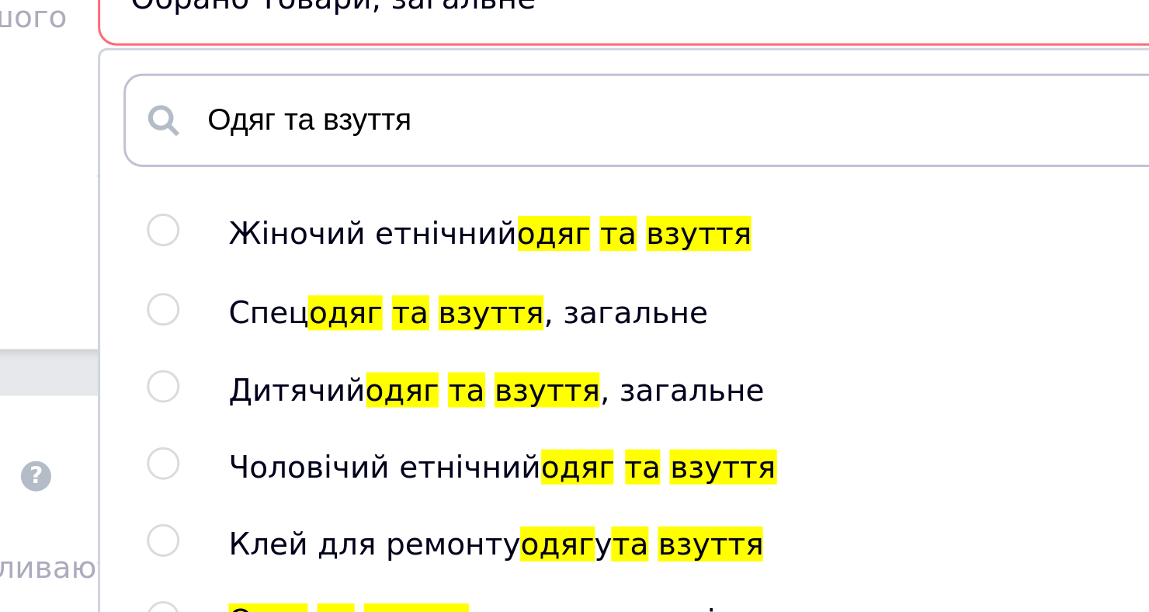
scroll to position [141, 0]
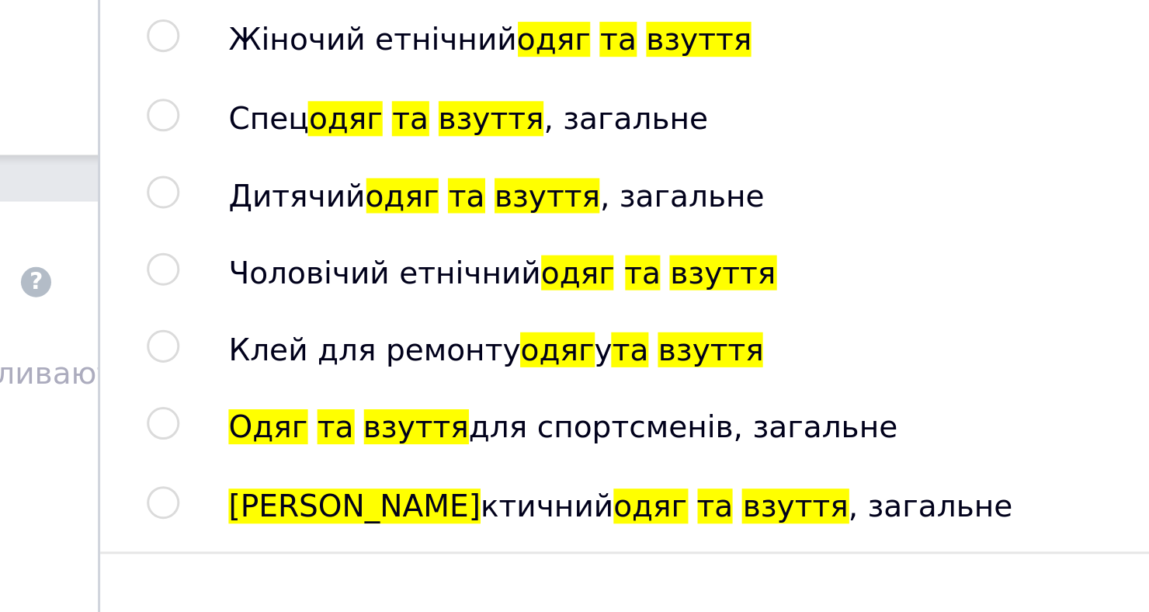
click at [564, 411] on span "взуття" at bounding box center [573, 413] width 35 height 12
radio input "true"
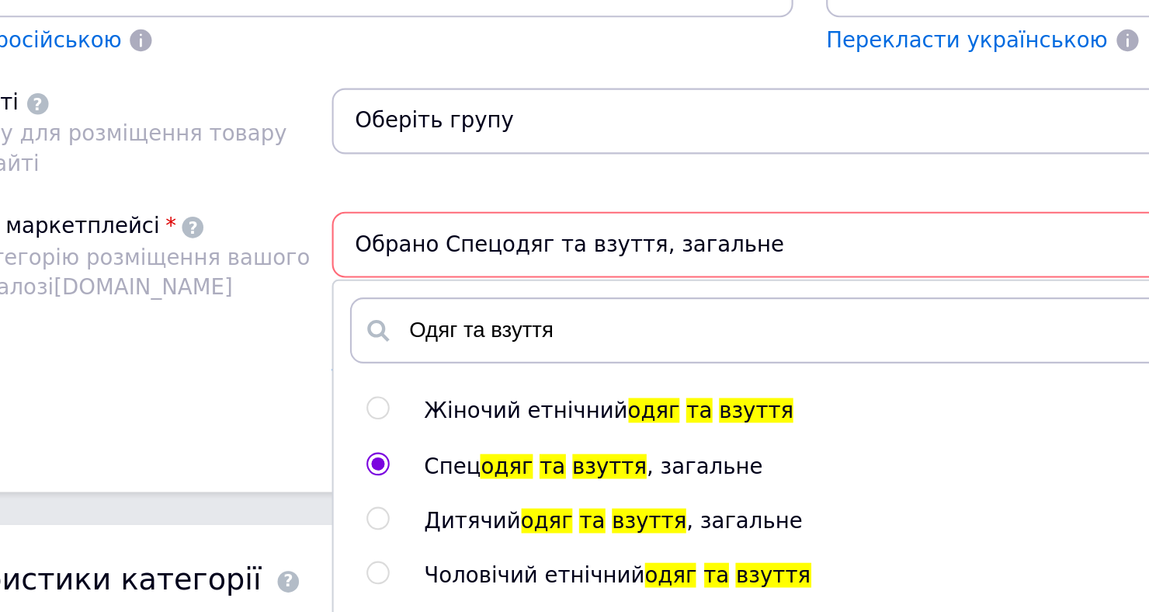
click at [640, 311] on span "Обрано Спецодяг та взуття, загальне" at bounding box center [779, 308] width 675 height 31
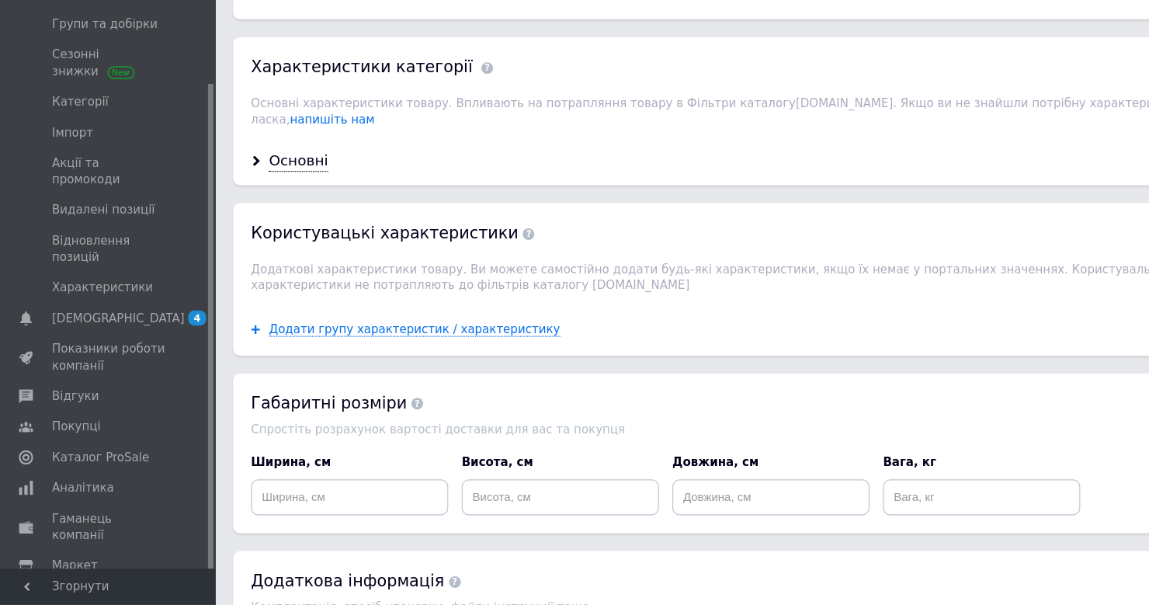
scroll to position [1256, 0]
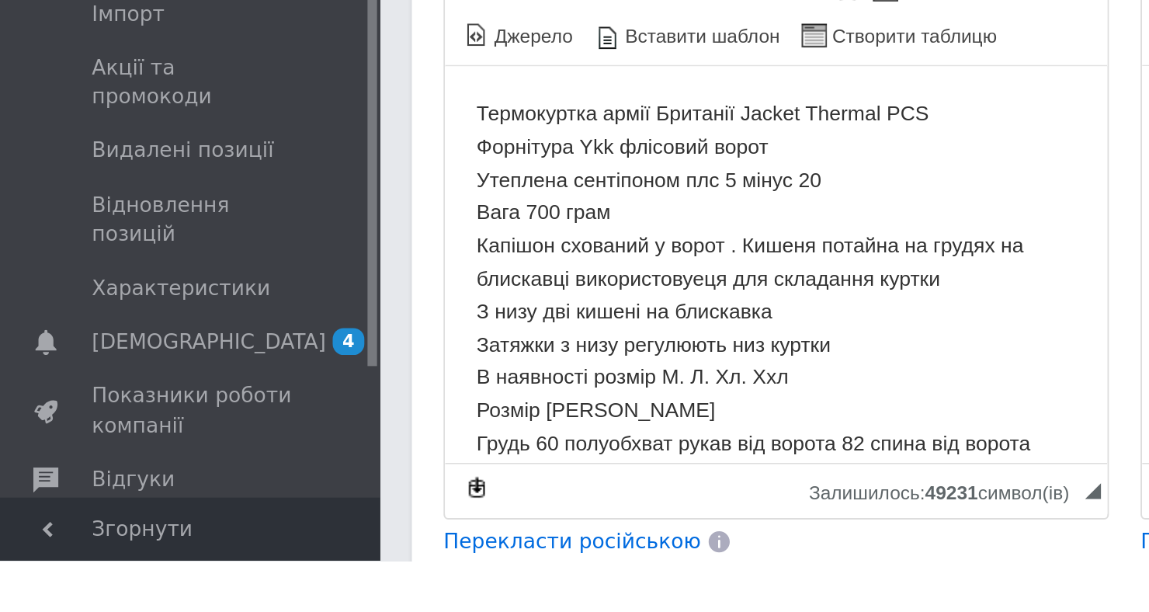
scroll to position [113, 0]
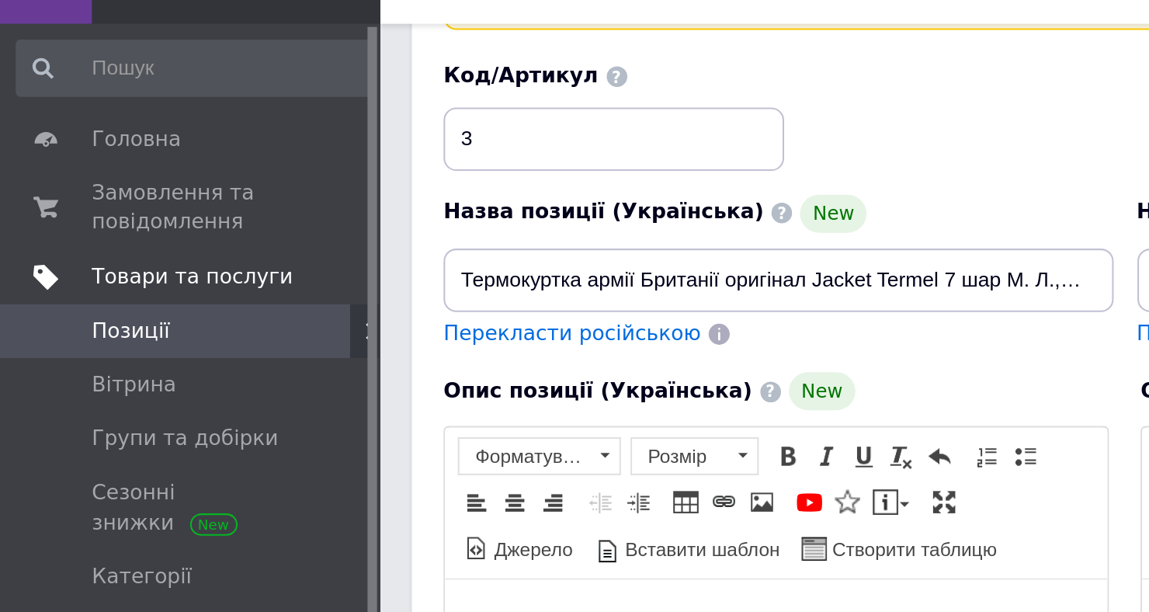
click at [69, 172] on span "Товари та послуги" at bounding box center [94, 171] width 99 height 14
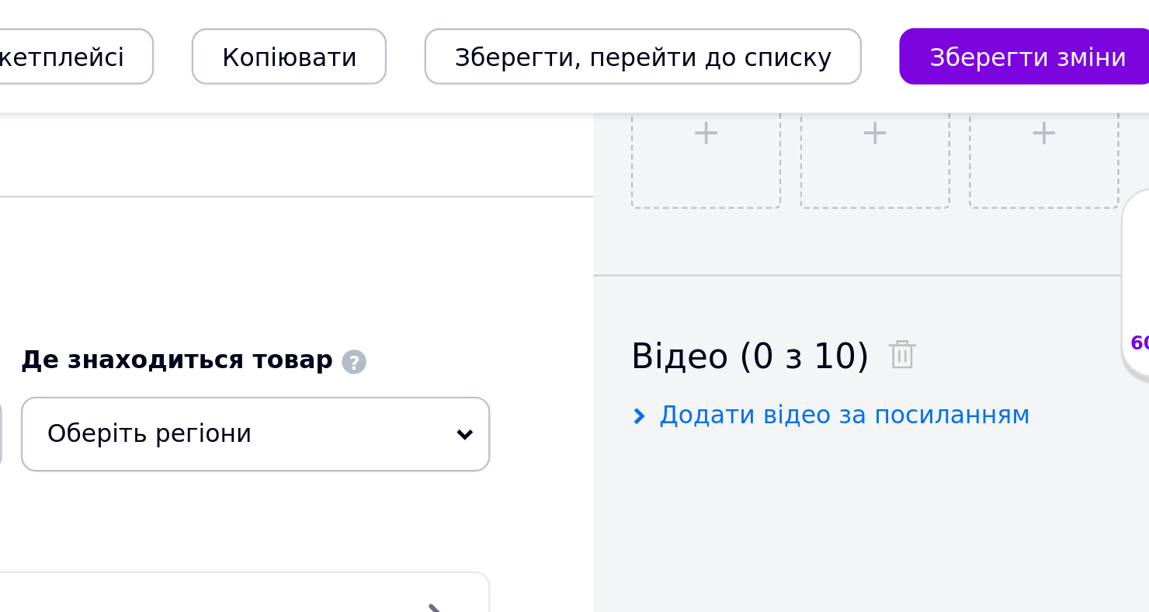
scroll to position [703, 0]
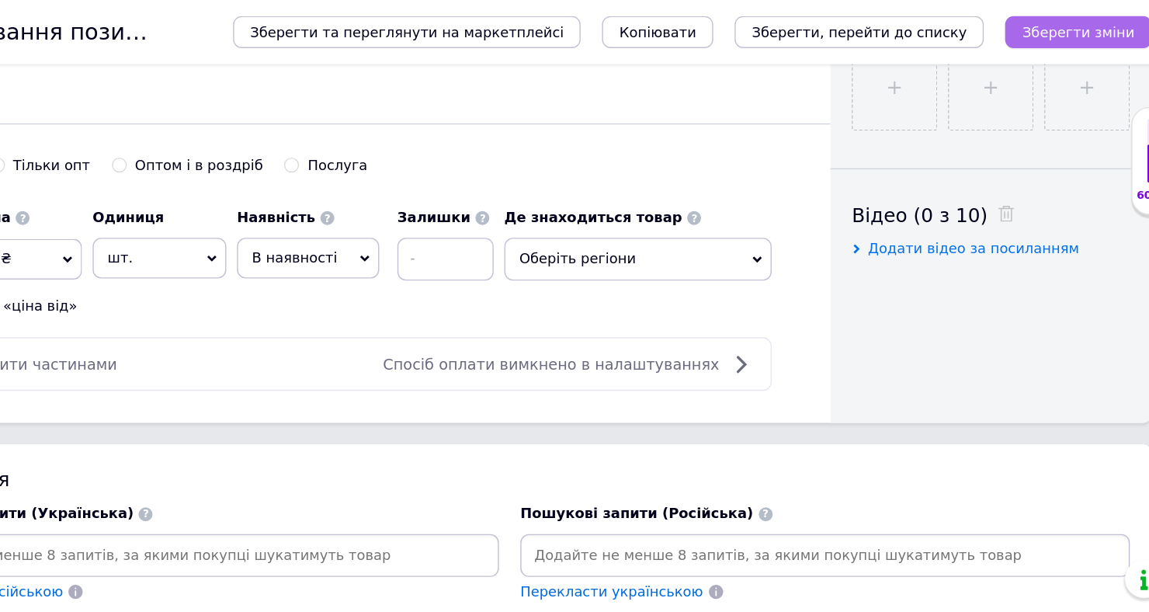
click at [1083, 24] on icon "Зберегти зміни" at bounding box center [1080, 24] width 82 height 12
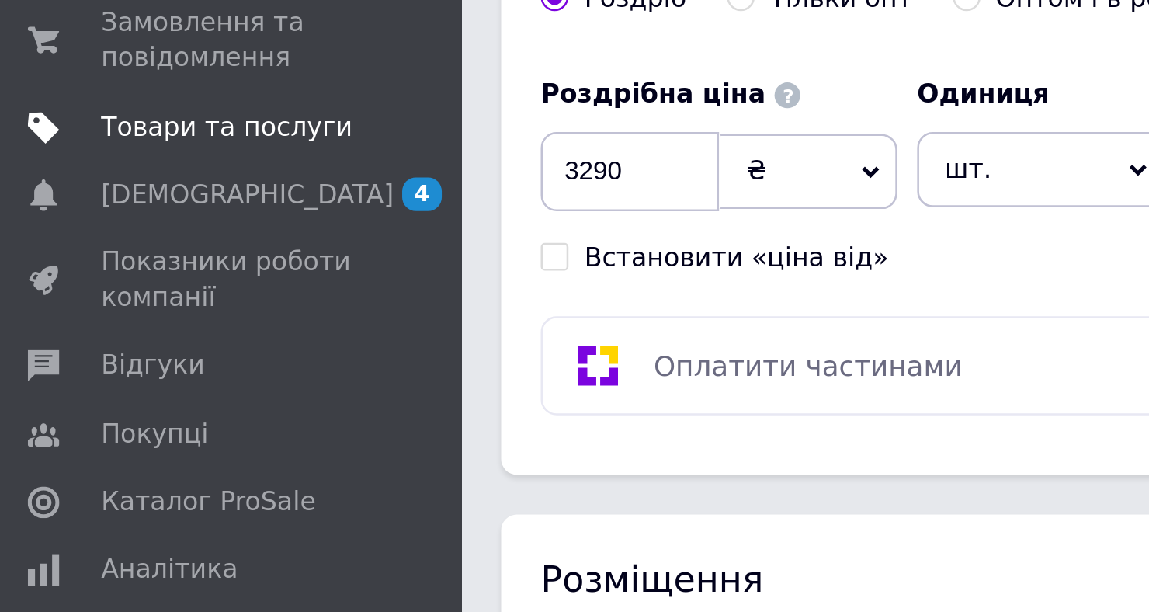
click at [100, 170] on span "Товари та послуги" at bounding box center [94, 171] width 99 height 14
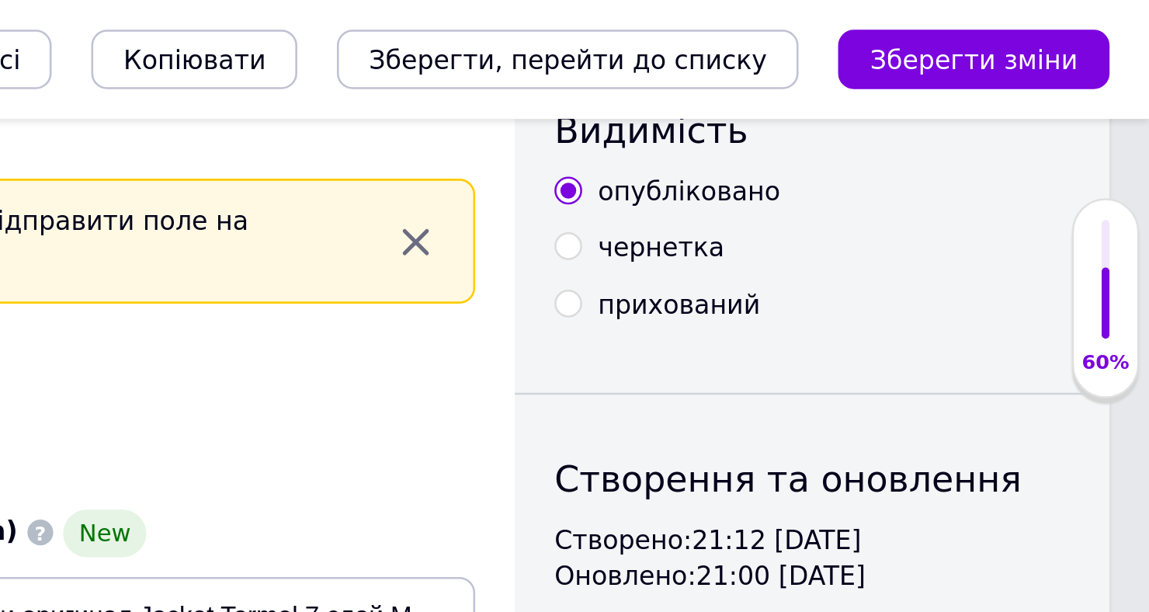
scroll to position [0, 0]
